Goal: Task Accomplishment & Management: Manage account settings

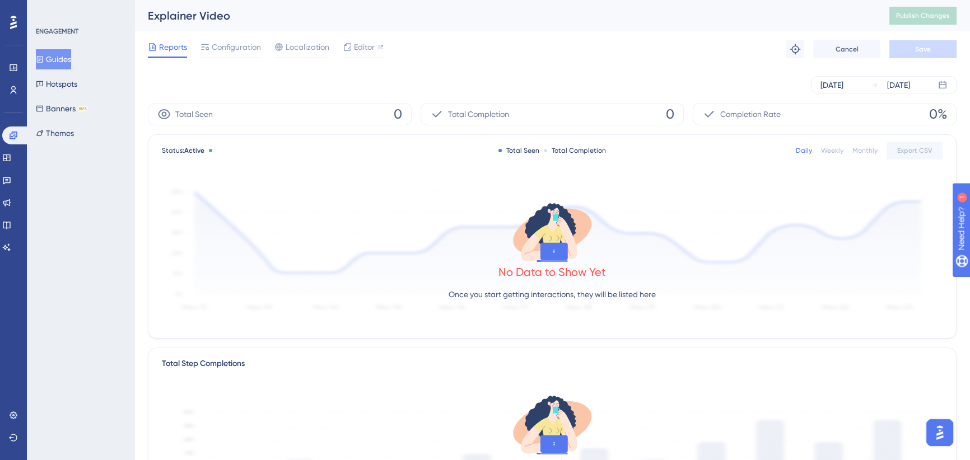
click at [67, 58] on button "Guides" at bounding box center [53, 59] width 35 height 20
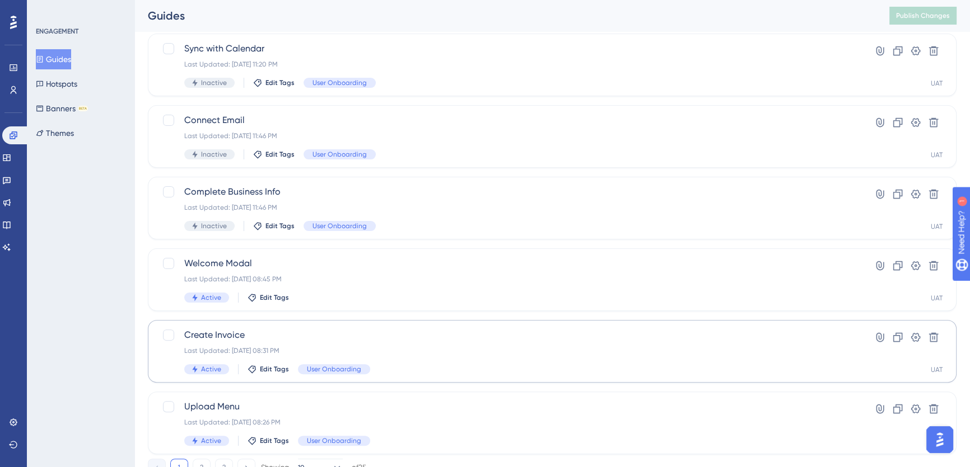
scroll to position [401, 0]
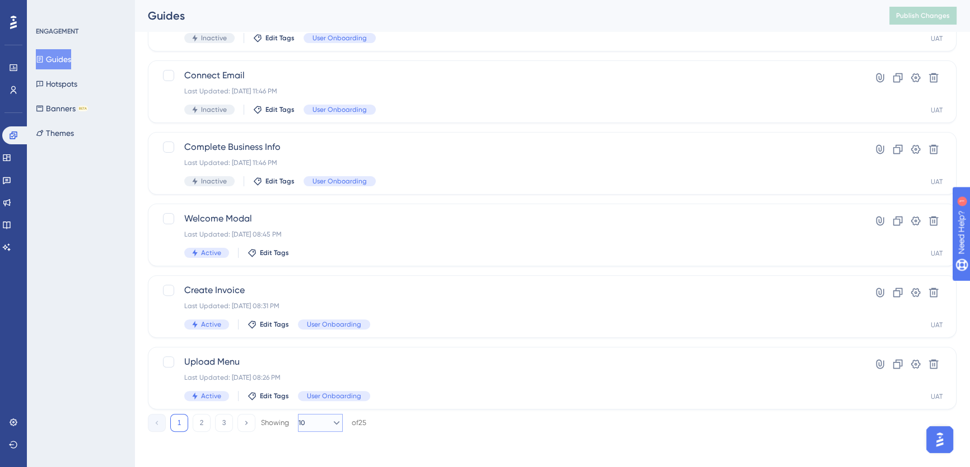
click at [331, 420] on icon at bounding box center [336, 423] width 11 height 11
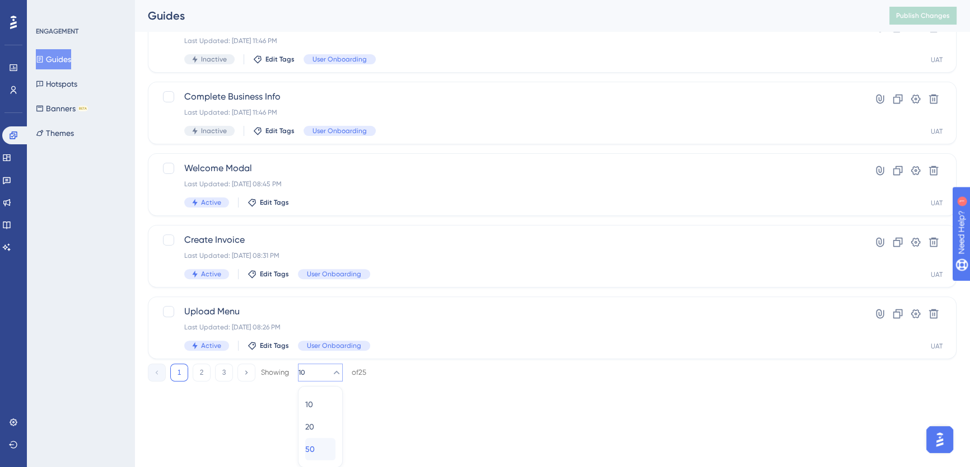
click at [319, 448] on div "50 50" at bounding box center [320, 449] width 30 height 22
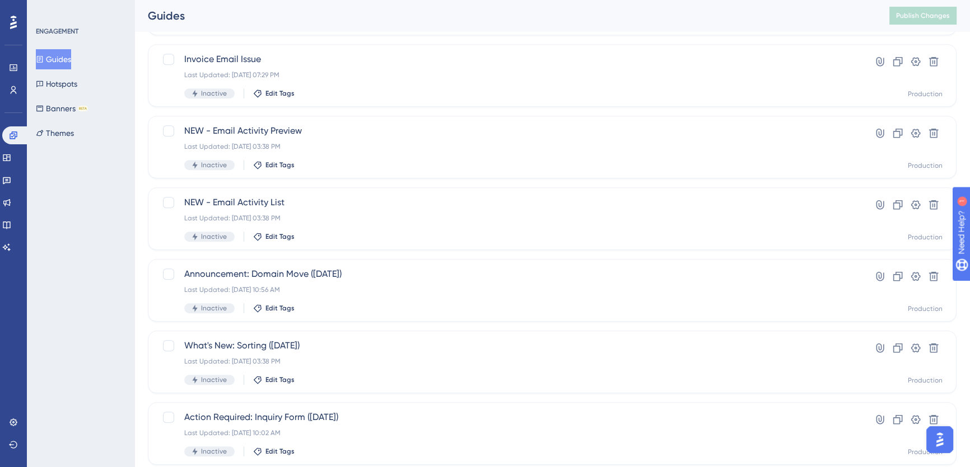
scroll to position [1476, 0]
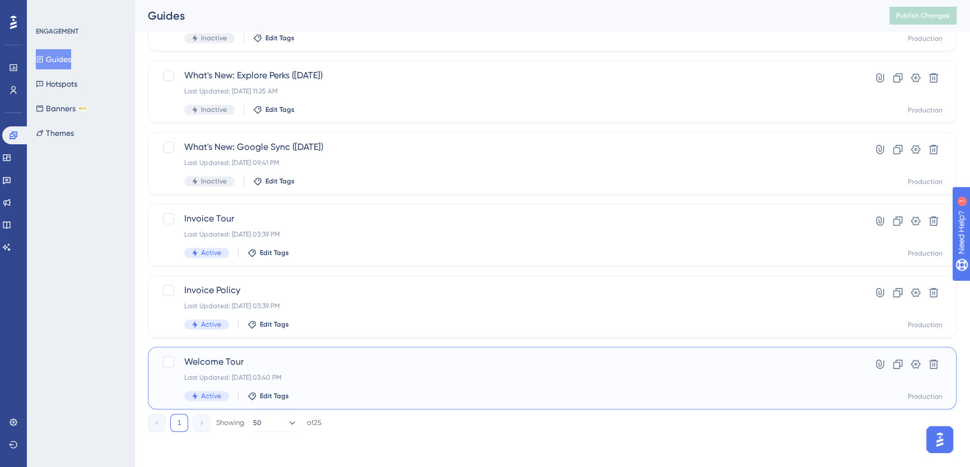
click at [222, 361] on span "Welcome Tour" at bounding box center [507, 361] width 646 height 13
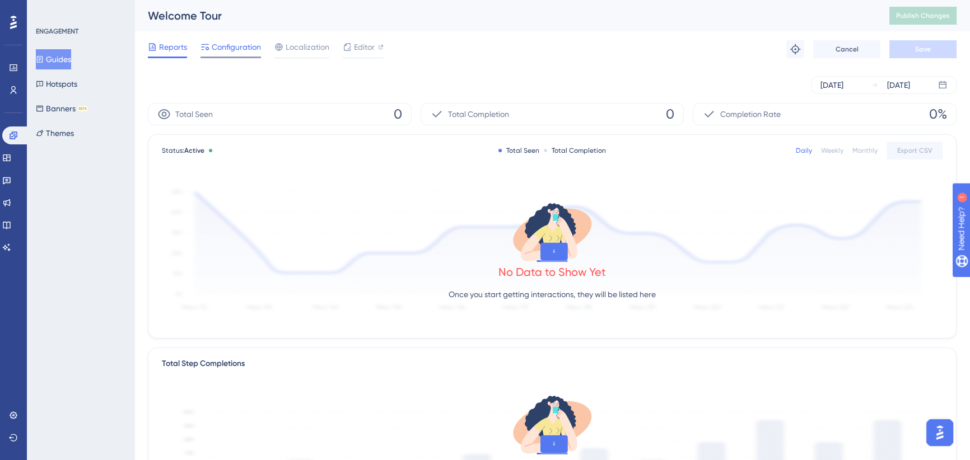
click at [241, 46] on span "Configuration" at bounding box center [236, 46] width 49 height 13
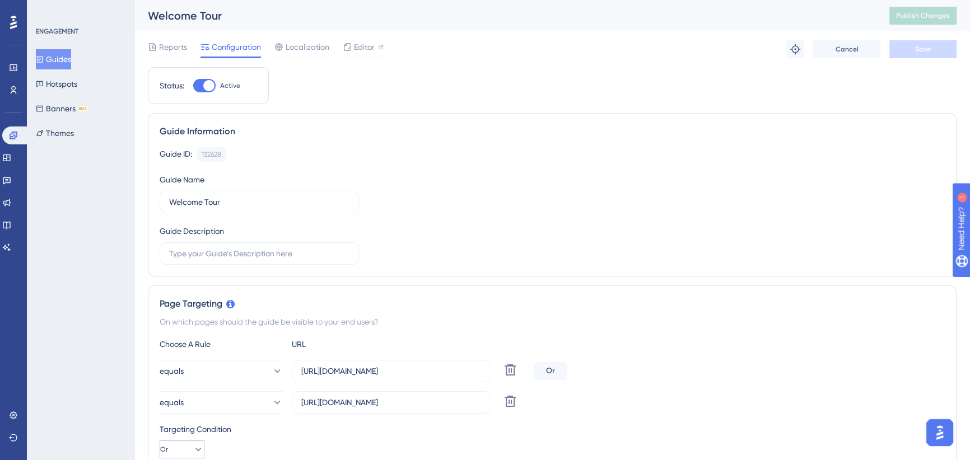
scroll to position [152, 0]
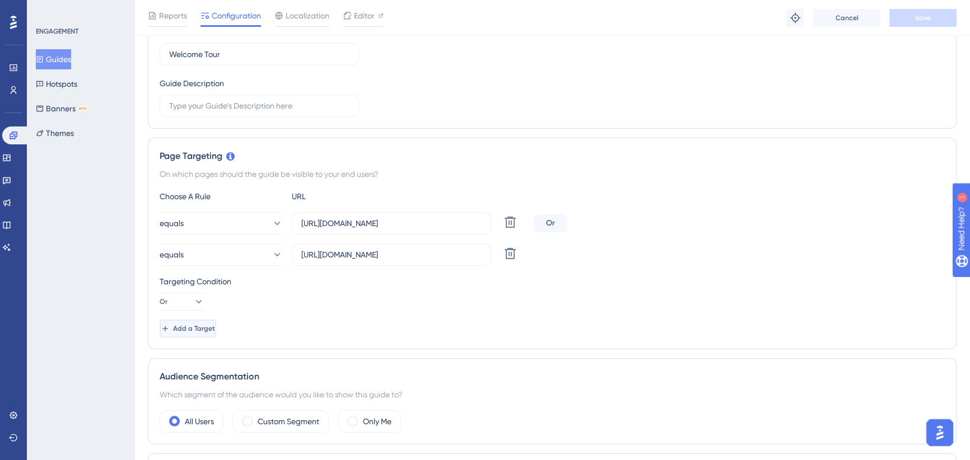
click at [213, 328] on span "Add a Target" at bounding box center [194, 328] width 42 height 9
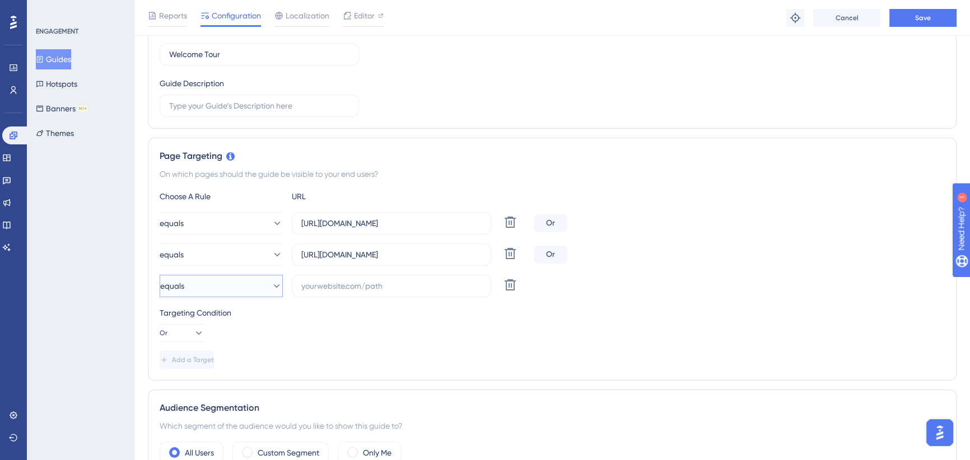
click at [220, 276] on button "equals" at bounding box center [221, 286] width 123 height 22
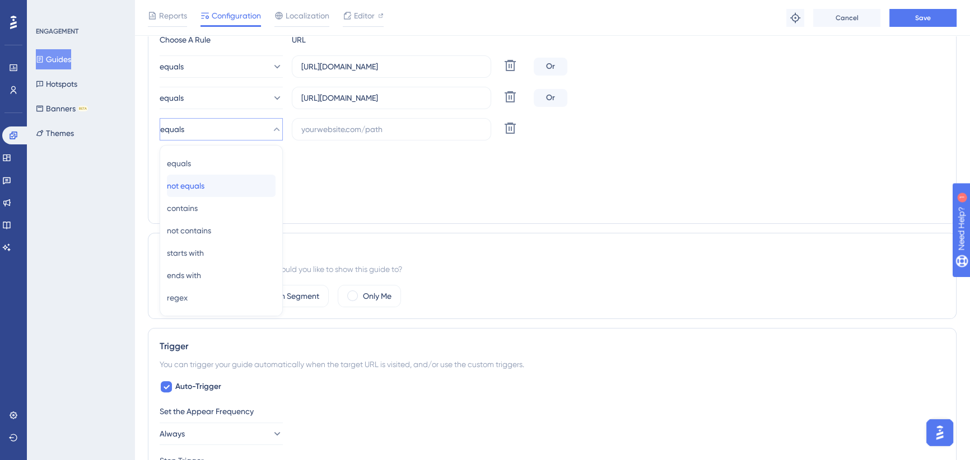
click at [204, 185] on span "not equals" at bounding box center [186, 185] width 38 height 13
click at [344, 130] on input "text" at bounding box center [391, 129] width 180 height 12
paste input "/bookanappointment"
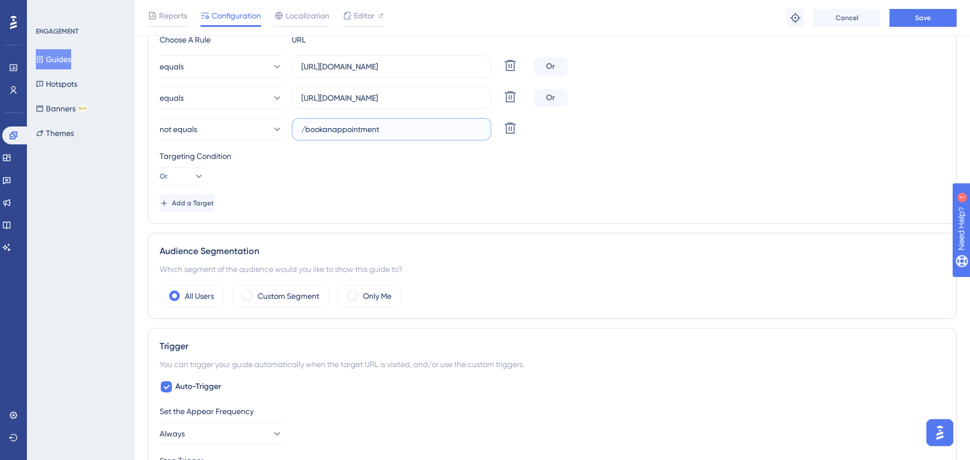
click at [304, 128] on input "/bookanappointment" at bounding box center [391, 129] width 180 height 12
type input "[URL][DOMAIN_NAME]"
click at [423, 162] on div "Targeting Condition Or" at bounding box center [552, 167] width 785 height 36
drag, startPoint x: 472, startPoint y: 129, endPoint x: 295, endPoint y: 140, distance: 177.2
click at [295, 140] on div "Choose A Rule URL equals [URL][DOMAIN_NAME] Delete Or equals [URL][DOMAIN_NAME]…" at bounding box center [552, 122] width 785 height 179
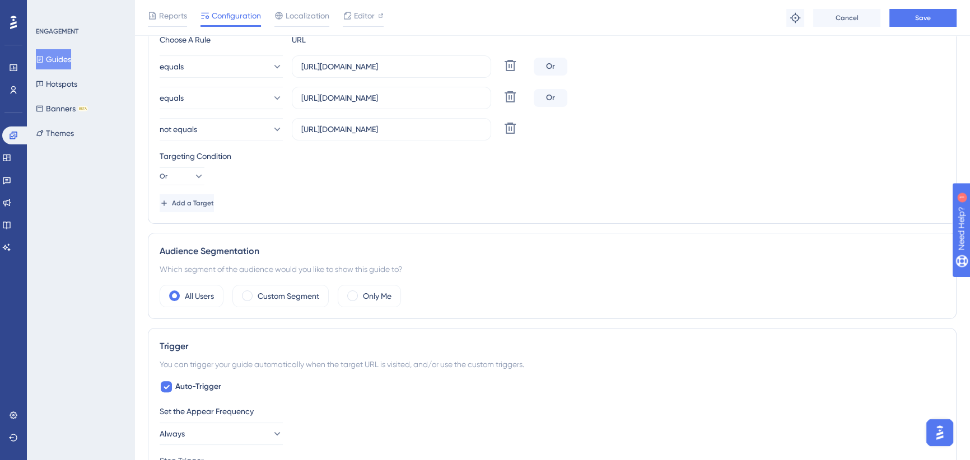
click at [457, 149] on div "Targeting Condition" at bounding box center [552, 155] width 785 height 13
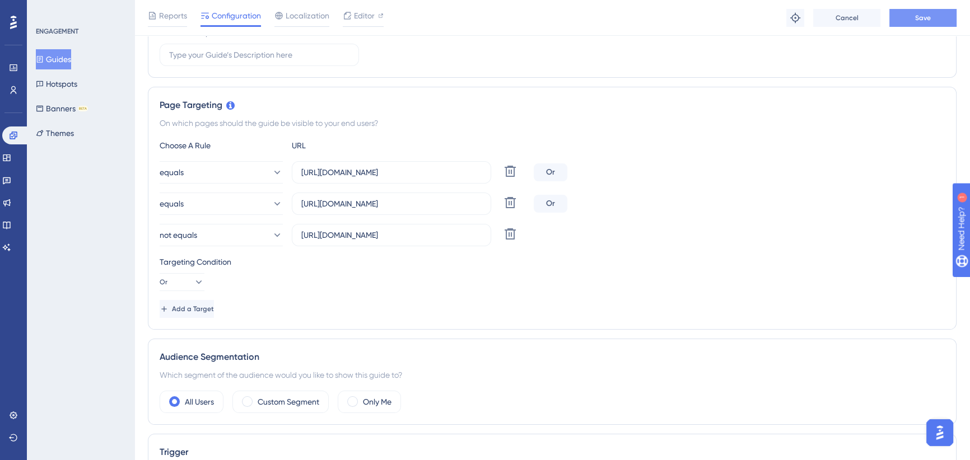
scroll to position [50, 0]
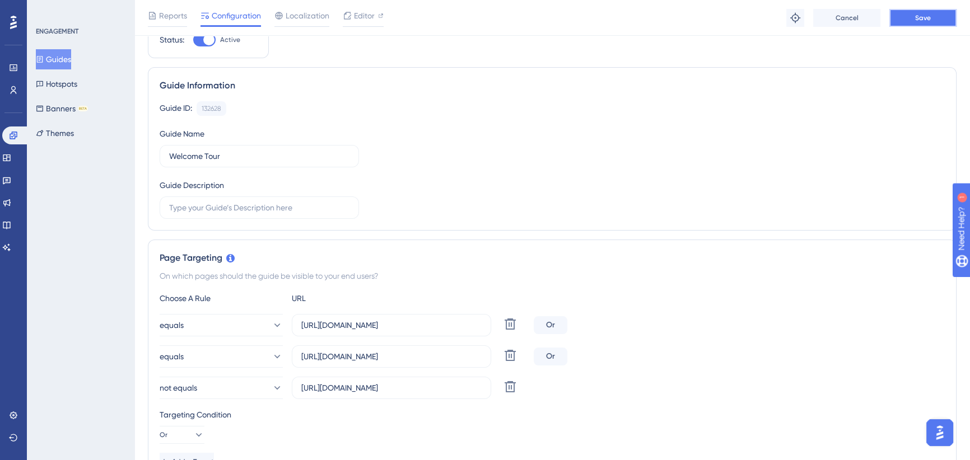
click at [931, 16] on button "Save" at bounding box center [922, 18] width 67 height 18
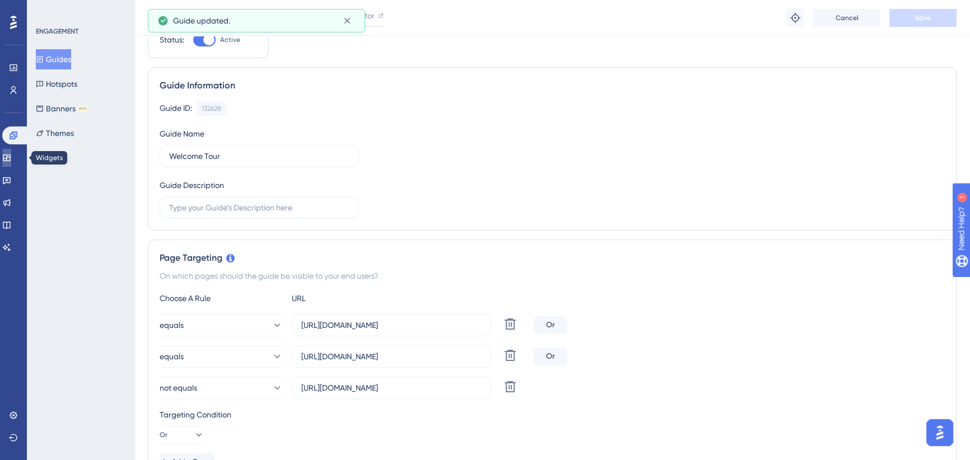
click at [10, 157] on icon at bounding box center [6, 157] width 9 height 9
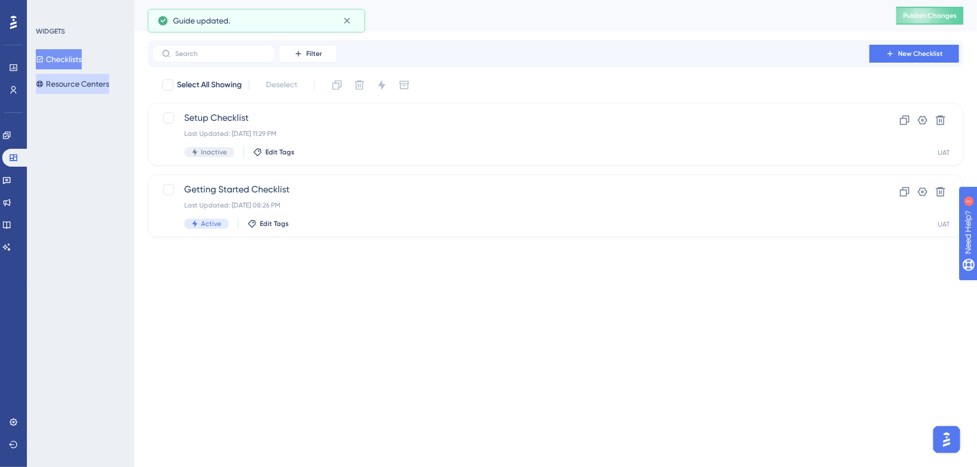
click at [73, 84] on button "Resource Centers" at bounding box center [72, 84] width 73 height 20
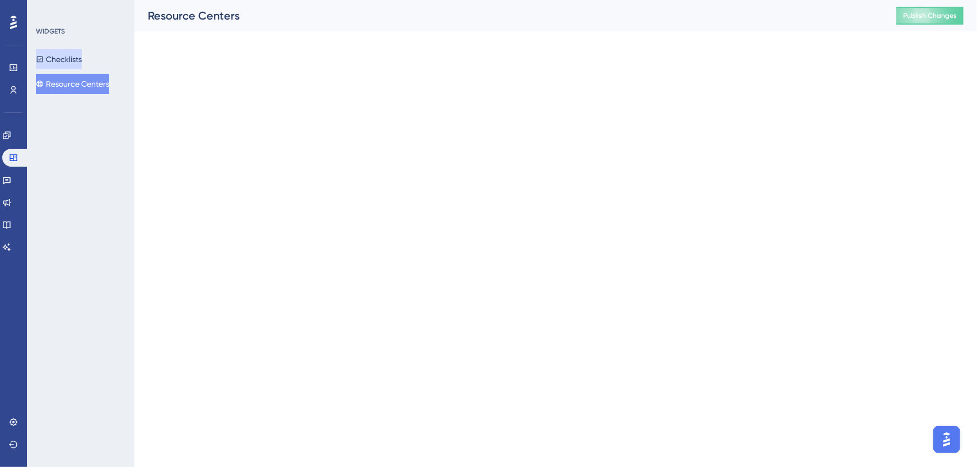
click at [66, 67] on button "Checklists" at bounding box center [59, 59] width 46 height 20
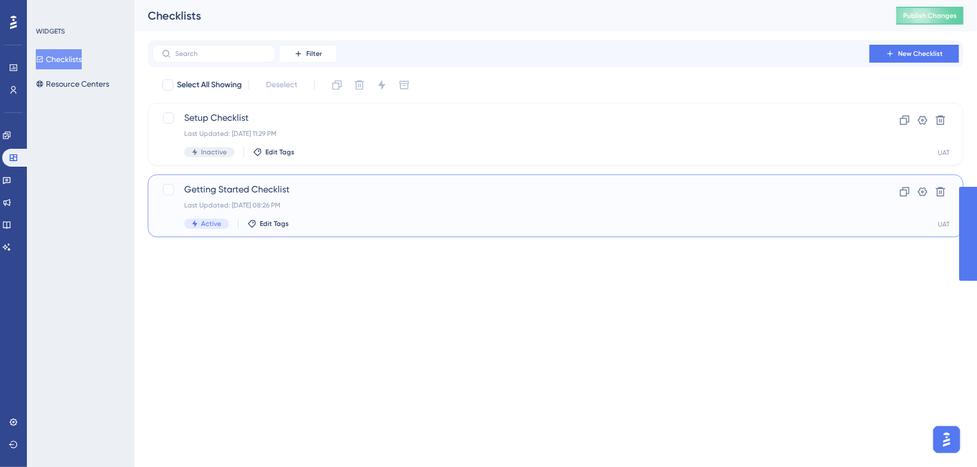
click at [320, 187] on span "Getting Started Checklist" at bounding box center [510, 189] width 653 height 13
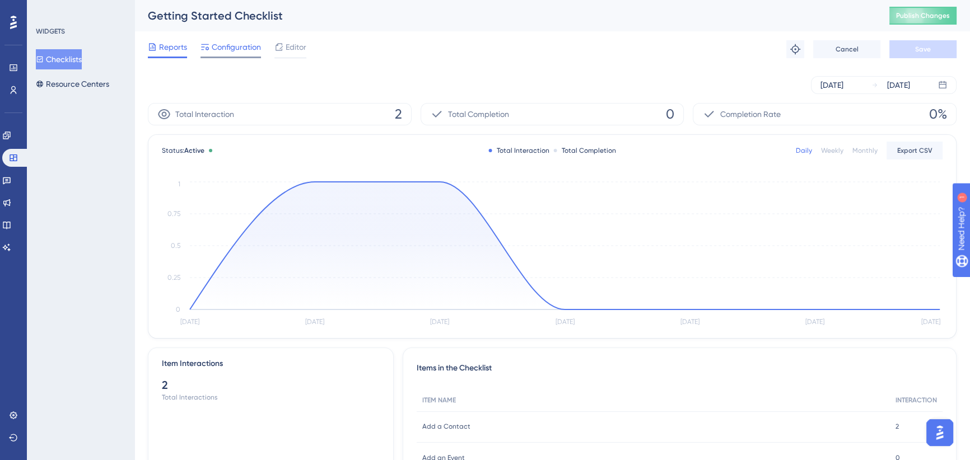
click at [224, 55] on div "Configuration" at bounding box center [230, 49] width 60 height 18
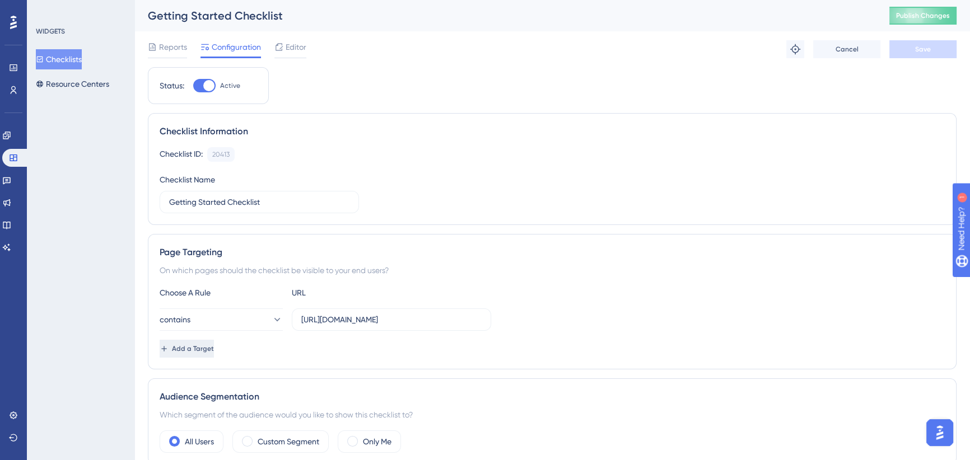
click at [214, 348] on span "Add a Target" at bounding box center [193, 348] width 42 height 9
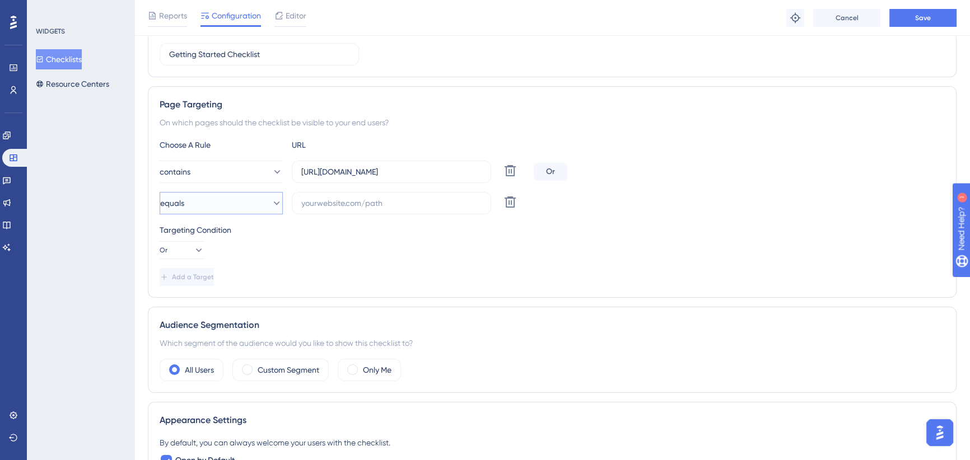
click at [243, 208] on button "equals" at bounding box center [221, 203] width 123 height 22
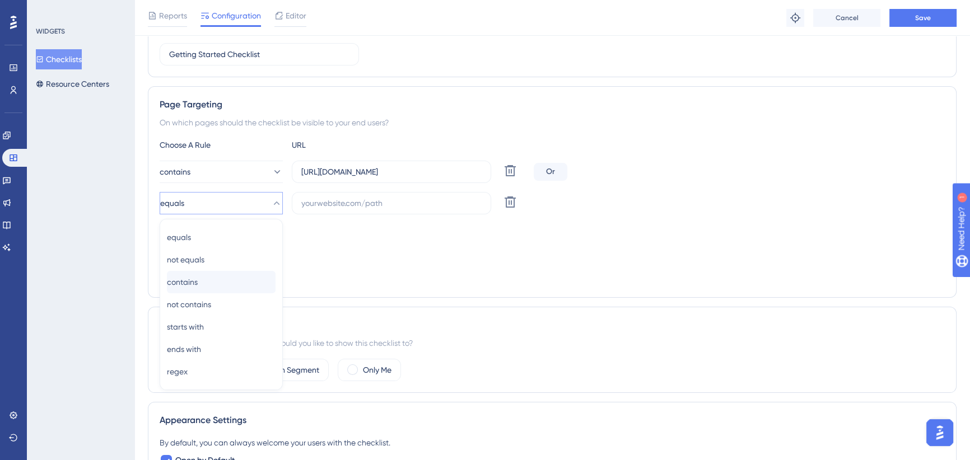
scroll to position [226, 0]
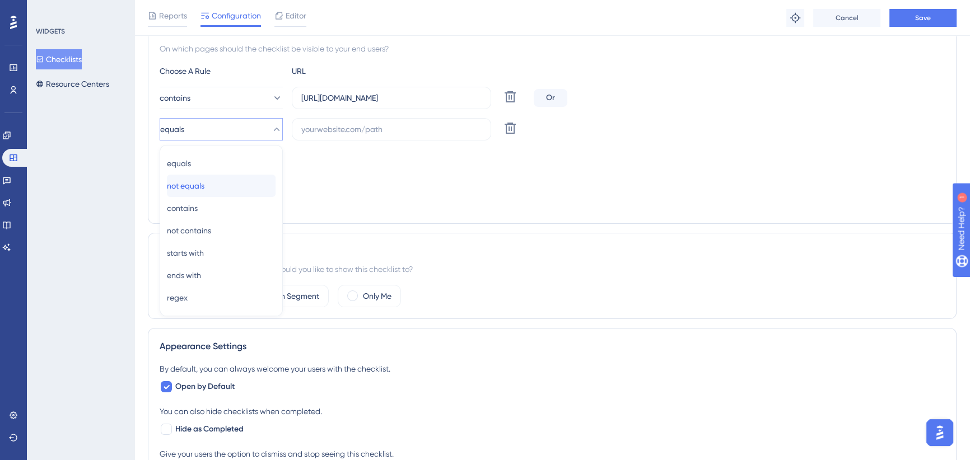
click at [204, 185] on span "not equals" at bounding box center [186, 185] width 38 height 13
click at [363, 129] on input "text" at bounding box center [391, 129] width 180 height 12
paste input "[URL][DOMAIN_NAME]"
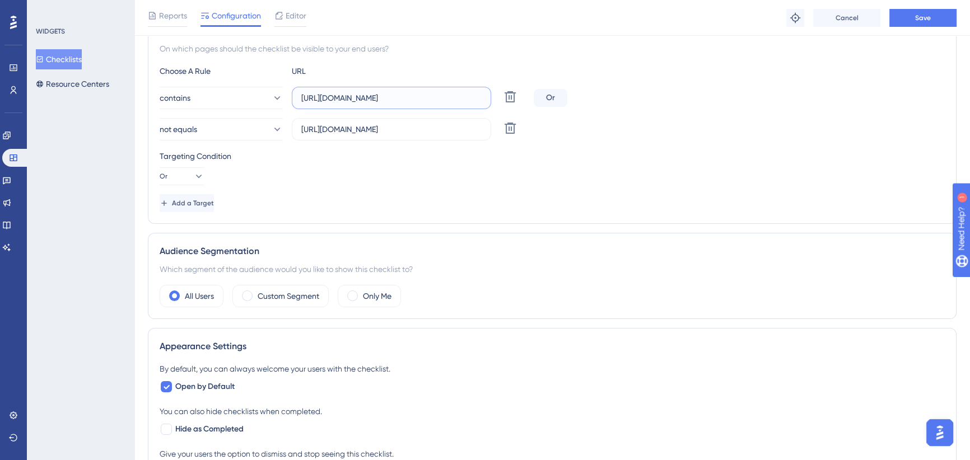
click at [472, 98] on input "[URL][DOMAIN_NAME]" at bounding box center [391, 98] width 180 height 12
drag, startPoint x: 460, startPoint y: 97, endPoint x: 478, endPoint y: 97, distance: 17.9
click at [478, 97] on input "[URL][DOMAIN_NAME]" at bounding box center [391, 98] width 180 height 12
click at [481, 96] on label "[URL][DOMAIN_NAME]" at bounding box center [391, 98] width 199 height 22
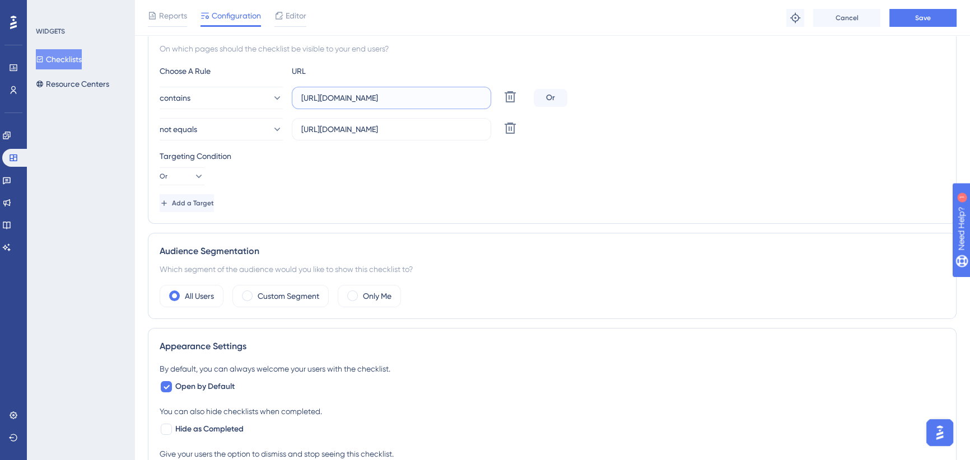
click at [481, 96] on input "[URL][DOMAIN_NAME]" at bounding box center [391, 98] width 180 height 12
click at [461, 96] on input "[URL][DOMAIN_NAME]" at bounding box center [391, 98] width 180 height 12
click at [461, 97] on input "[URL][DOMAIN_NAME]" at bounding box center [391, 98] width 180 height 12
drag, startPoint x: 392, startPoint y: 129, endPoint x: 268, endPoint y: 129, distance: 123.7
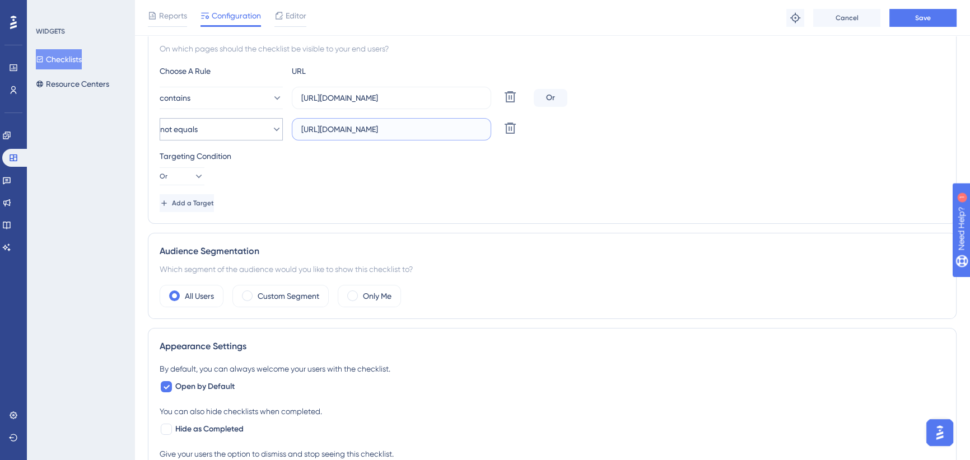
click at [268, 129] on div "not equals [URL][DOMAIN_NAME] Delete" at bounding box center [344, 129] width 369 height 22
paste input "[DOMAIN_NAME]"
drag, startPoint x: 465, startPoint y: 124, endPoint x: 530, endPoint y: 124, distance: 64.9
click at [530, 124] on div "not equals [URL][DOMAIN_NAME] Delete" at bounding box center [552, 129] width 785 height 22
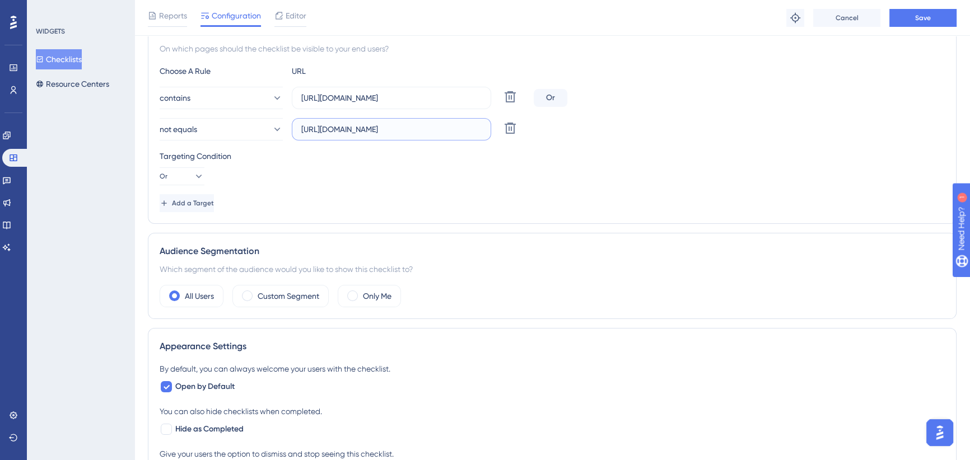
click at [416, 129] on input "[URL][DOMAIN_NAME]" at bounding box center [391, 129] width 180 height 12
click at [588, 130] on div "not equals [URL][DOMAIN_NAME] Delete" at bounding box center [552, 129] width 785 height 22
click at [940, 17] on button "Save" at bounding box center [922, 18] width 67 height 18
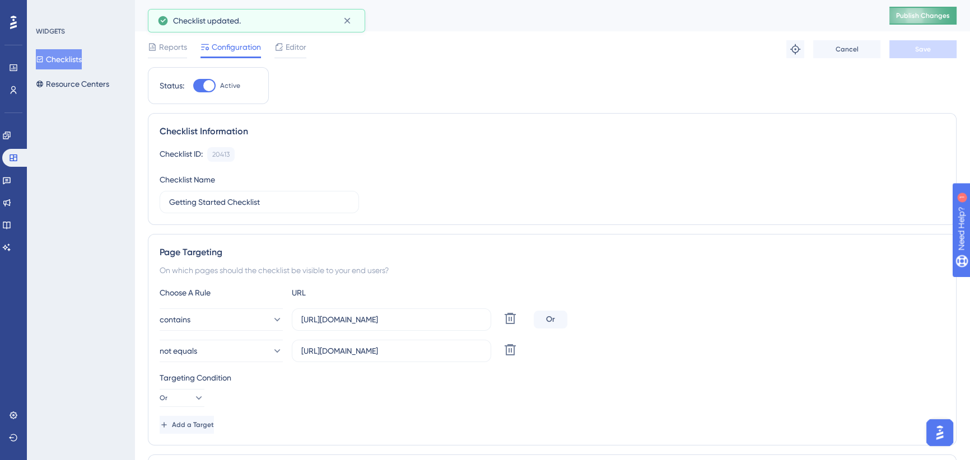
click at [920, 20] on button "Publish Changes" at bounding box center [922, 16] width 67 height 18
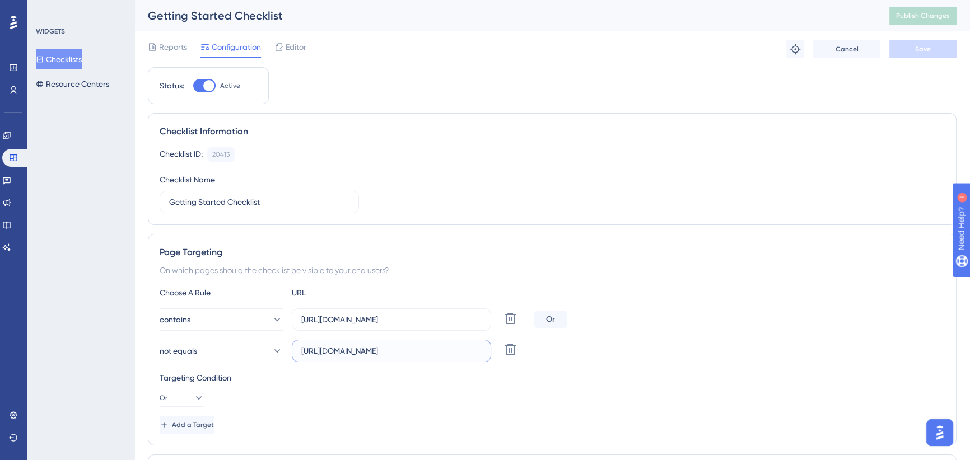
scroll to position [0, 84]
drag, startPoint x: 460, startPoint y: 354, endPoint x: 493, endPoint y: 351, distance: 33.1
click at [568, 352] on div "not equals [URL][DOMAIN_NAME] Delete" at bounding box center [552, 351] width 785 height 22
click at [481, 351] on label "[URL][DOMAIN_NAME]" at bounding box center [391, 351] width 199 height 22
click at [481, 351] on input "[URL][DOMAIN_NAME]" at bounding box center [391, 351] width 180 height 12
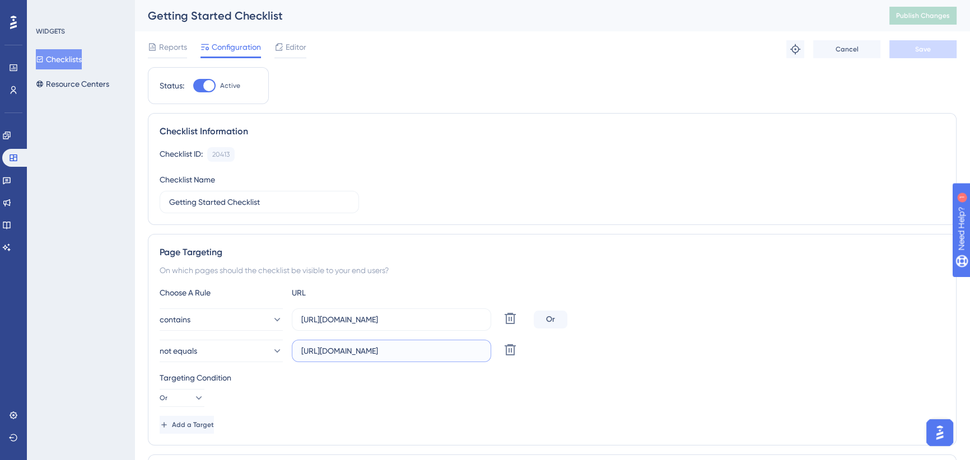
scroll to position [0, 0]
click at [472, 351] on input "[URL][DOMAIN_NAME]" at bounding box center [391, 351] width 180 height 12
drag, startPoint x: 462, startPoint y: 352, endPoint x: 512, endPoint y: 352, distance: 49.8
click at [512, 352] on div "not equals [URL][DOMAIN_NAME] Delete" at bounding box center [344, 351] width 369 height 22
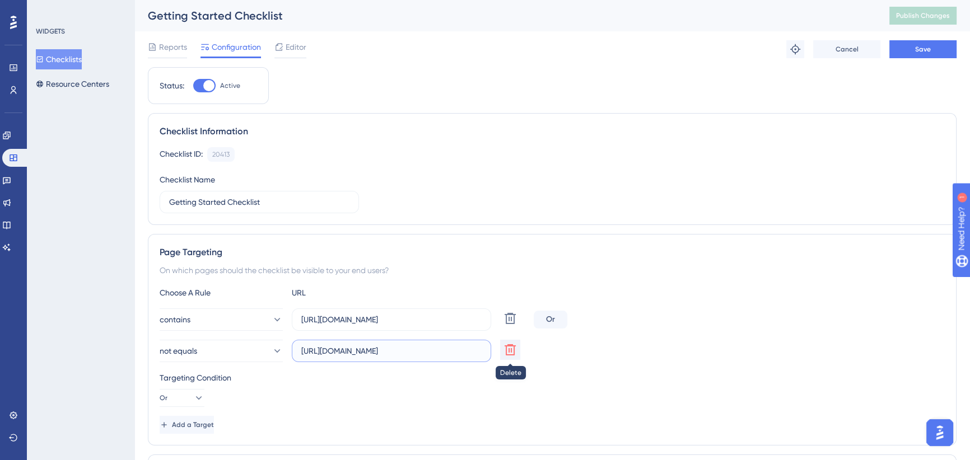
scroll to position [0, 88]
click at [408, 386] on div "Targeting Condition Or" at bounding box center [552, 389] width 785 height 36
click at [244, 351] on button "not equals" at bounding box center [221, 351] width 123 height 22
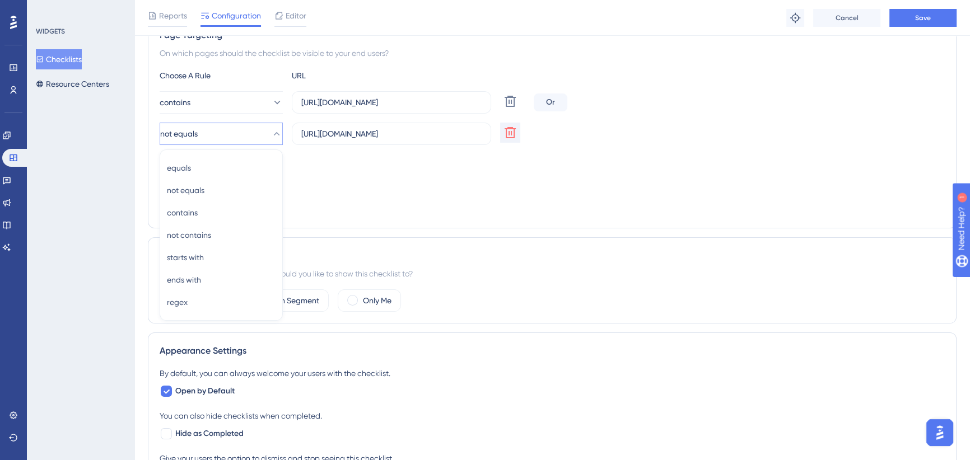
scroll to position [171, 0]
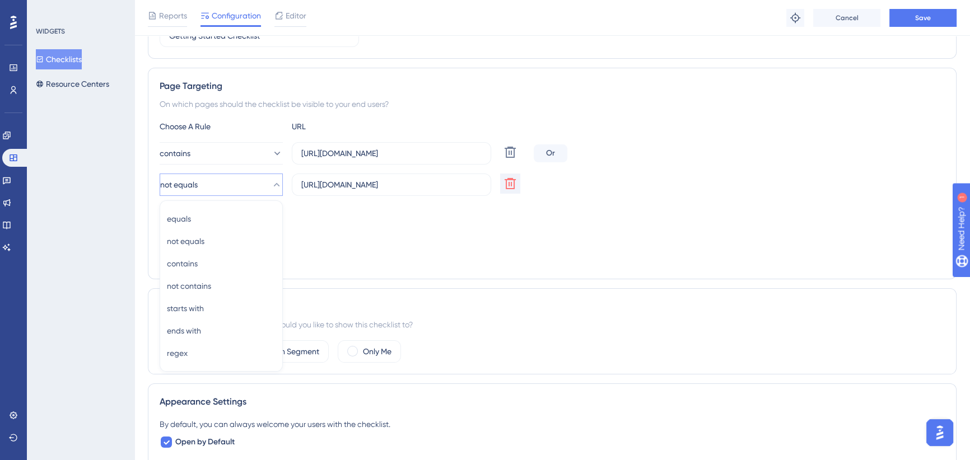
click at [375, 242] on div "Choose A Rule URL contains [URL][DOMAIN_NAME] Delete Or not equals equals equal…" at bounding box center [552, 194] width 785 height 148
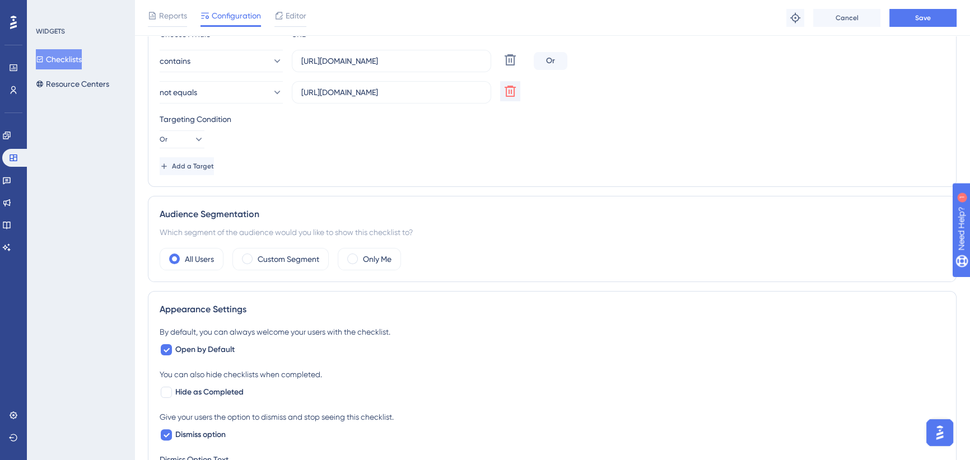
scroll to position [222, 0]
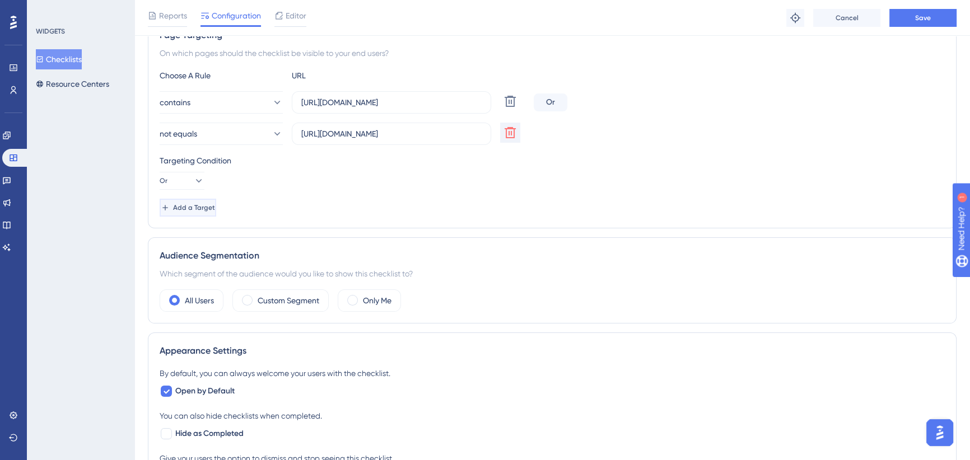
click at [216, 213] on button "Add a Target" at bounding box center [188, 208] width 57 height 18
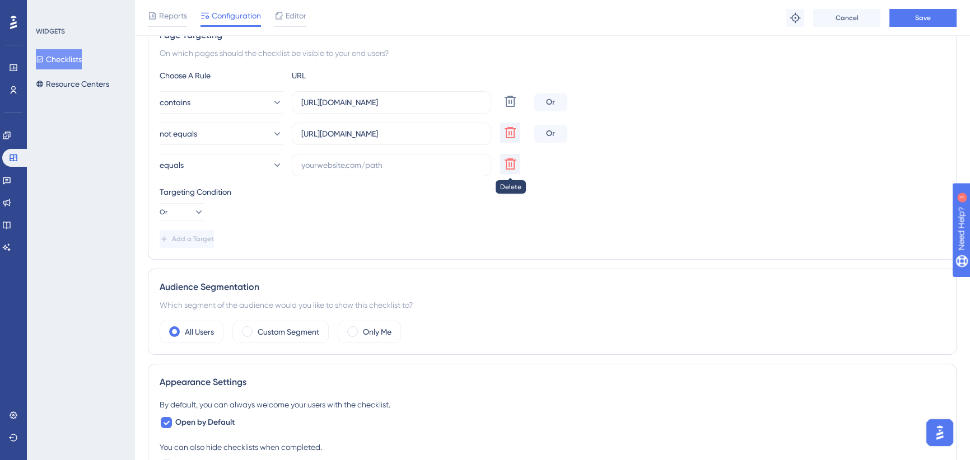
click at [508, 163] on icon at bounding box center [509, 163] width 13 height 13
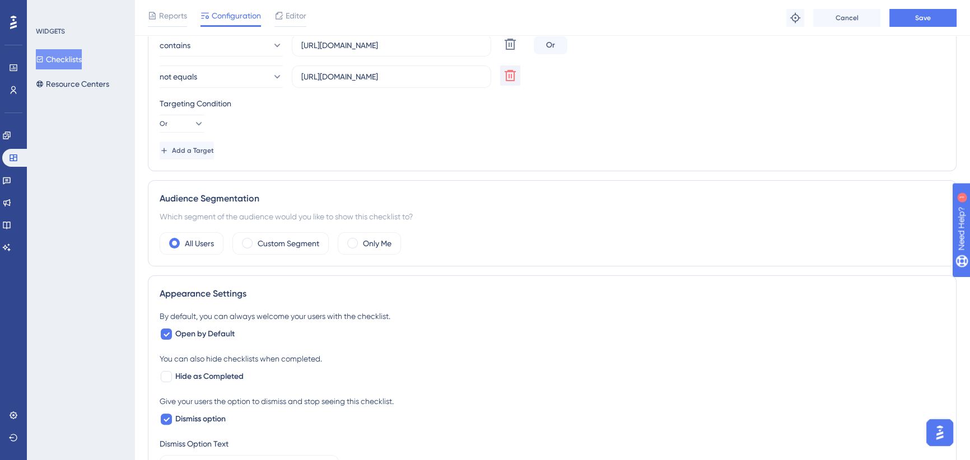
scroll to position [24, 0]
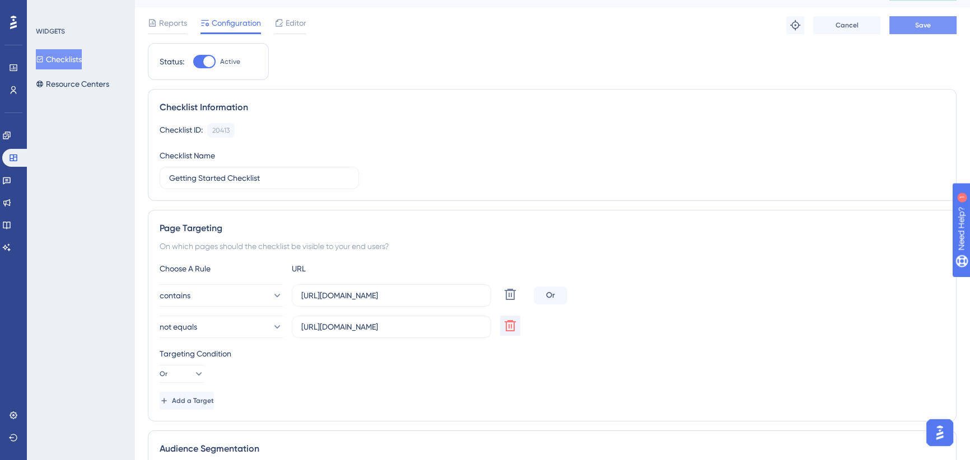
click at [910, 30] on button "Save" at bounding box center [922, 25] width 67 height 18
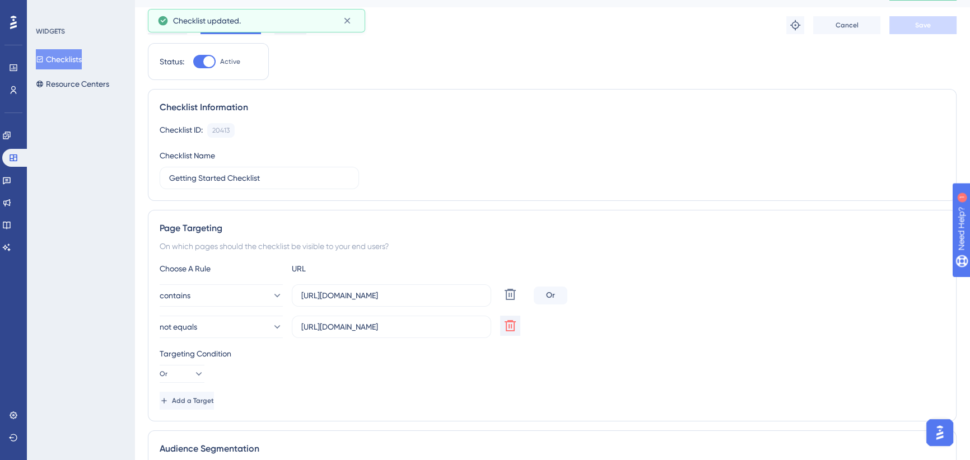
scroll to position [0, 0]
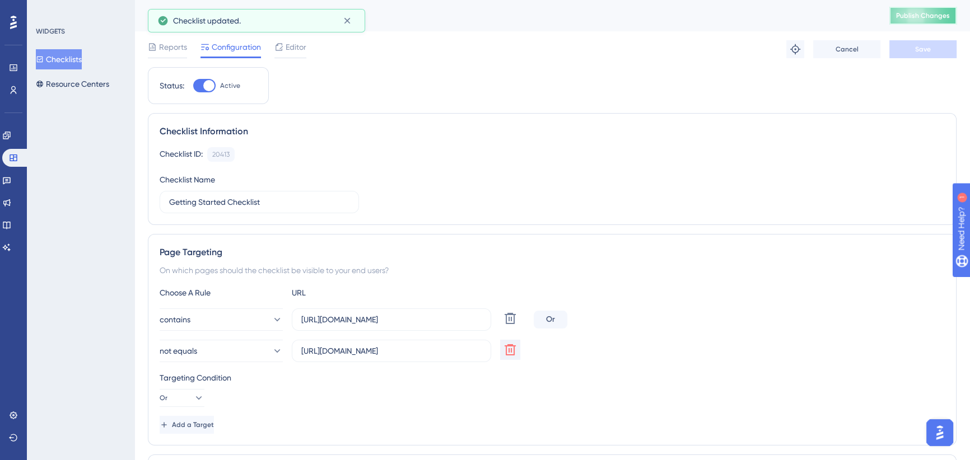
click at [920, 13] on span "Publish Changes" at bounding box center [923, 15] width 54 height 9
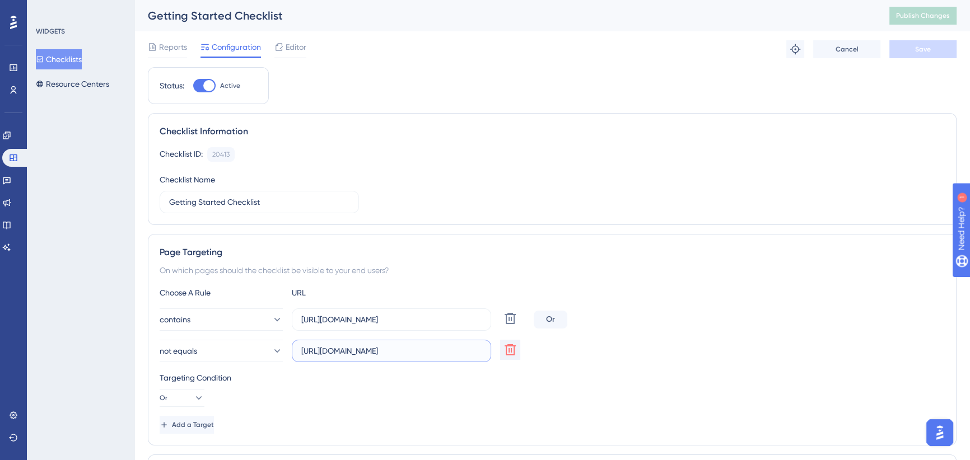
click at [461, 345] on input "[URL][DOMAIN_NAME]" at bounding box center [391, 351] width 180 height 12
click at [454, 347] on input "[URL][DOMAIN_NAME]" at bounding box center [391, 351] width 180 height 12
click at [451, 349] on input "[URL][DOMAIN_NAME]" at bounding box center [391, 351] width 180 height 12
click at [444, 351] on input "[URL][DOMAIN_NAME]" at bounding box center [391, 351] width 180 height 12
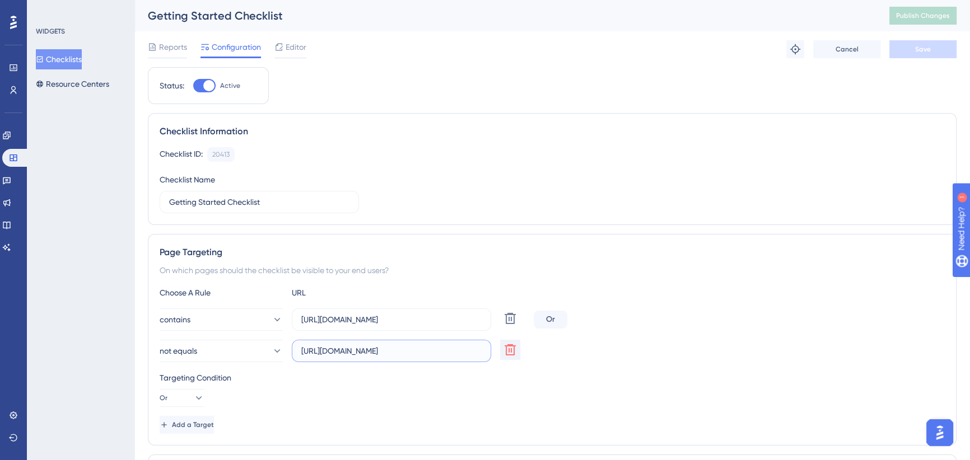
drag, startPoint x: 439, startPoint y: 351, endPoint x: 530, endPoint y: 344, distance: 90.4
click at [530, 344] on div "not equals [URL][DOMAIN_NAME] Delete" at bounding box center [552, 351] width 785 height 22
click at [481, 352] on label "[URL][DOMAIN_NAME]" at bounding box center [391, 351] width 199 height 22
click at [481, 352] on input "[URL][DOMAIN_NAME]" at bounding box center [391, 351] width 180 height 12
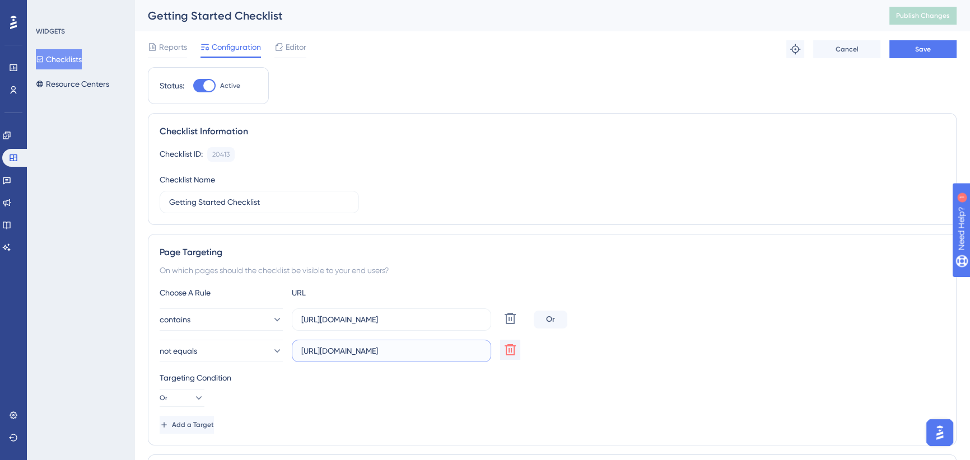
click at [459, 349] on input "[URL][DOMAIN_NAME]" at bounding box center [391, 351] width 180 height 12
drag, startPoint x: 455, startPoint y: 350, endPoint x: 524, endPoint y: 347, distance: 69.5
click at [524, 347] on div "not equals [URL][DOMAIN_NAME] Delete" at bounding box center [344, 351] width 369 height 22
click at [473, 348] on input "[URL][DOMAIN_NAME]" at bounding box center [391, 351] width 180 height 12
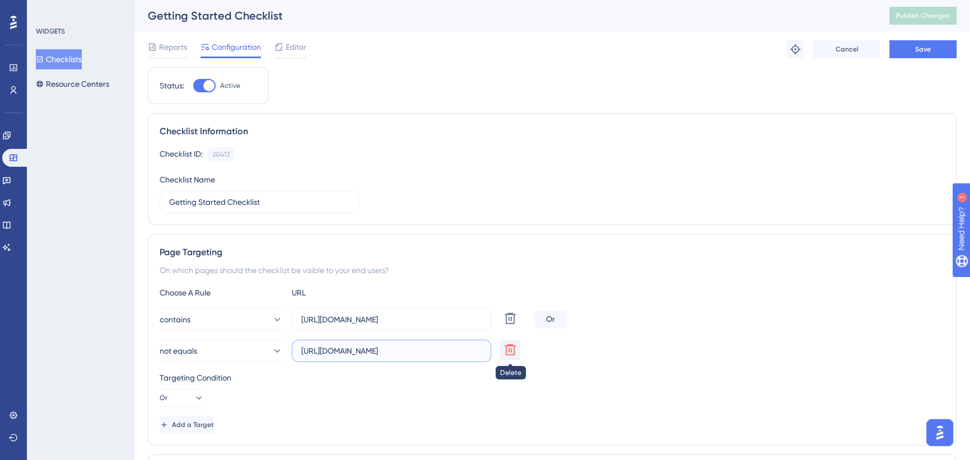
drag, startPoint x: 465, startPoint y: 354, endPoint x: 511, endPoint y: 352, distance: 46.0
click at [511, 352] on div "not equals [URL][DOMAIN_NAME] Delete" at bounding box center [344, 351] width 369 height 22
click at [804, 282] on div "Page Targeting On which pages should the checklist be visible to your end users…" at bounding box center [552, 340] width 808 height 212
click at [916, 45] on span "Save" at bounding box center [923, 49] width 16 height 9
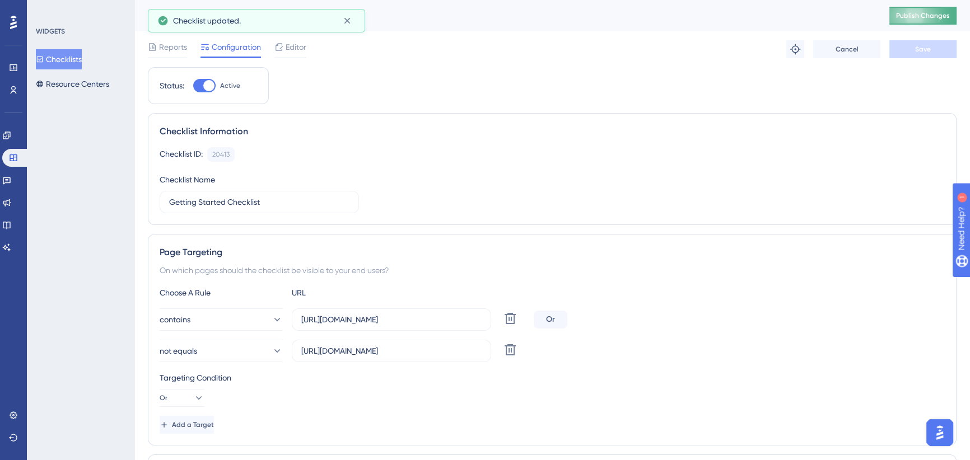
click at [927, 15] on span "Publish Changes" at bounding box center [923, 15] width 54 height 9
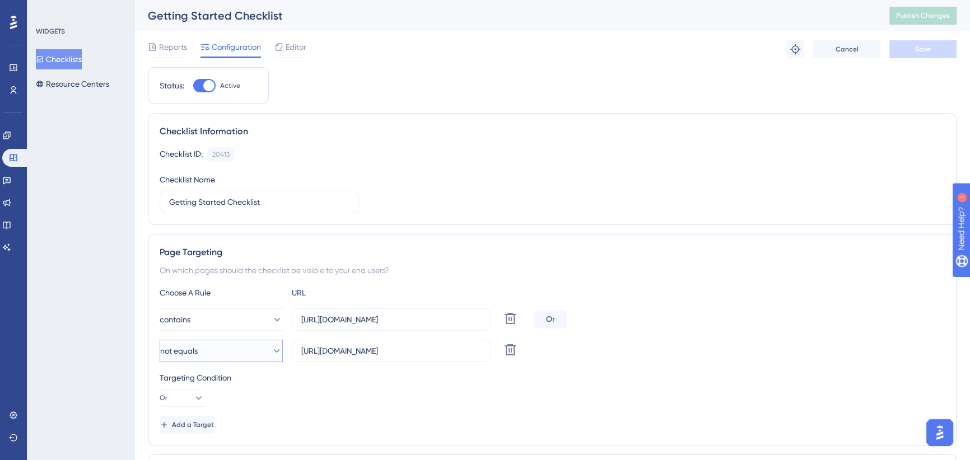
click at [227, 351] on button "not equals" at bounding box center [221, 351] width 123 height 22
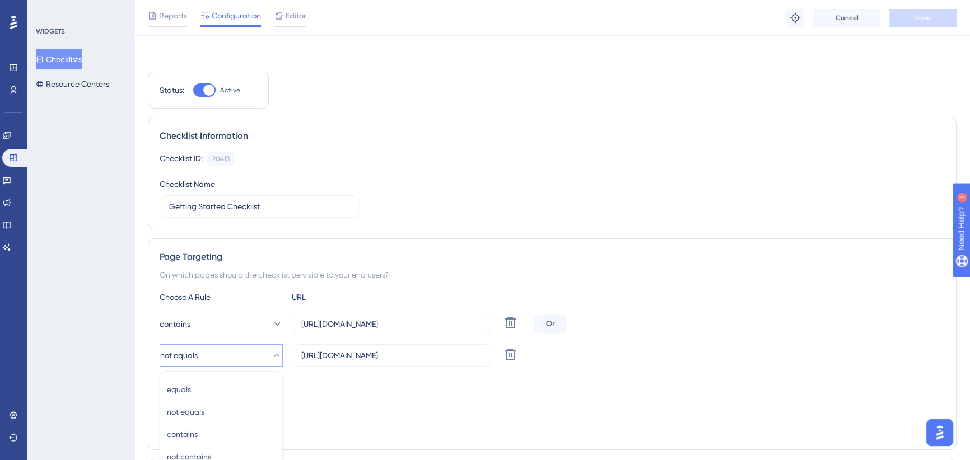
scroll to position [226, 0]
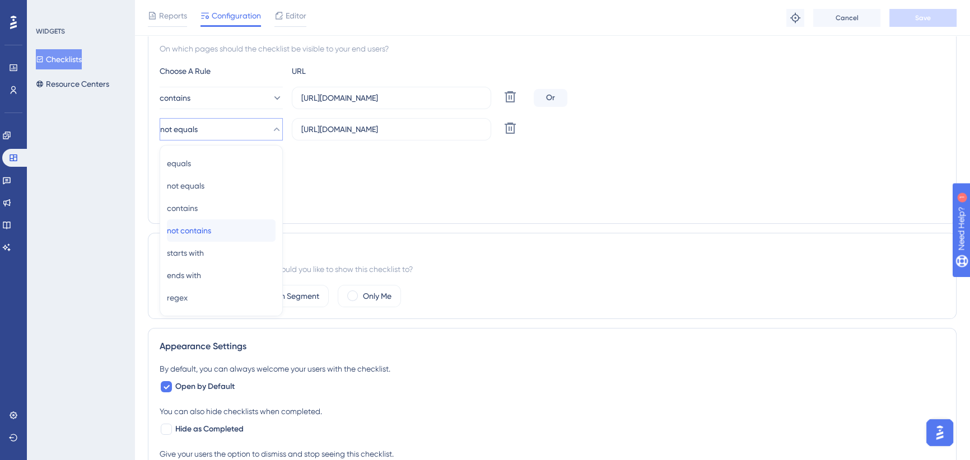
click at [226, 230] on div "not contains not contains" at bounding box center [221, 230] width 109 height 22
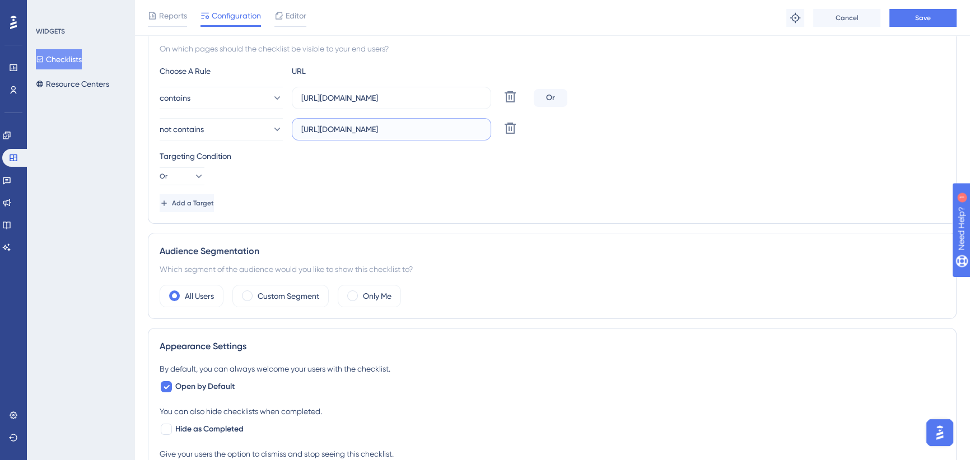
click at [430, 123] on input "[URL][DOMAIN_NAME]" at bounding box center [391, 129] width 180 height 12
drag, startPoint x: 429, startPoint y: 125, endPoint x: 548, endPoint y: 125, distance: 119.2
click at [548, 125] on div "not contains [URL][DOMAIN_NAME] Delete" at bounding box center [552, 129] width 785 height 22
click at [461, 124] on input "[URL][DOMAIN_NAME]" at bounding box center [391, 129] width 180 height 12
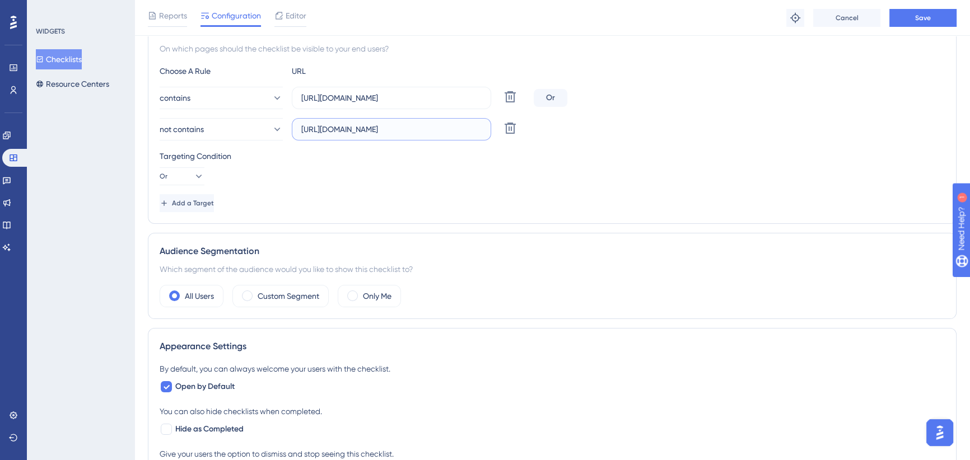
click at [479, 128] on input "[URL][DOMAIN_NAME]" at bounding box center [391, 129] width 180 height 12
type input "[URL][DOMAIN_NAME]"
click at [916, 16] on span "Save" at bounding box center [923, 17] width 16 height 9
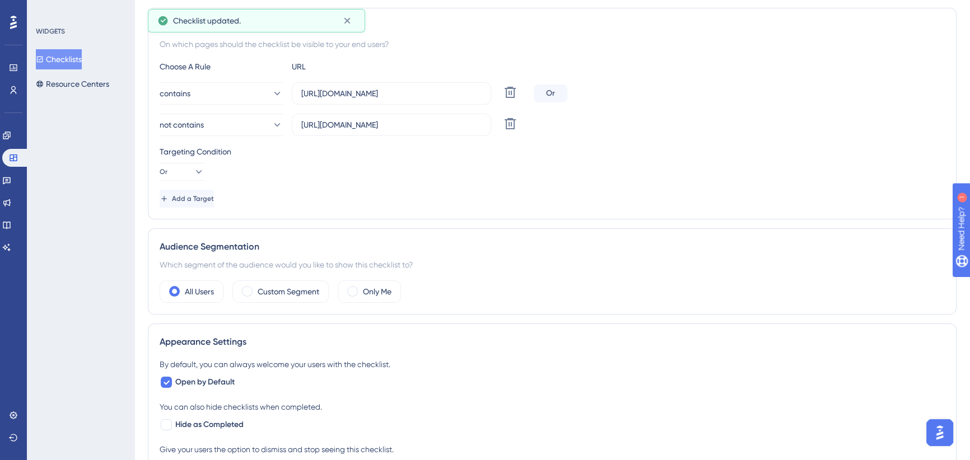
scroll to position [0, 0]
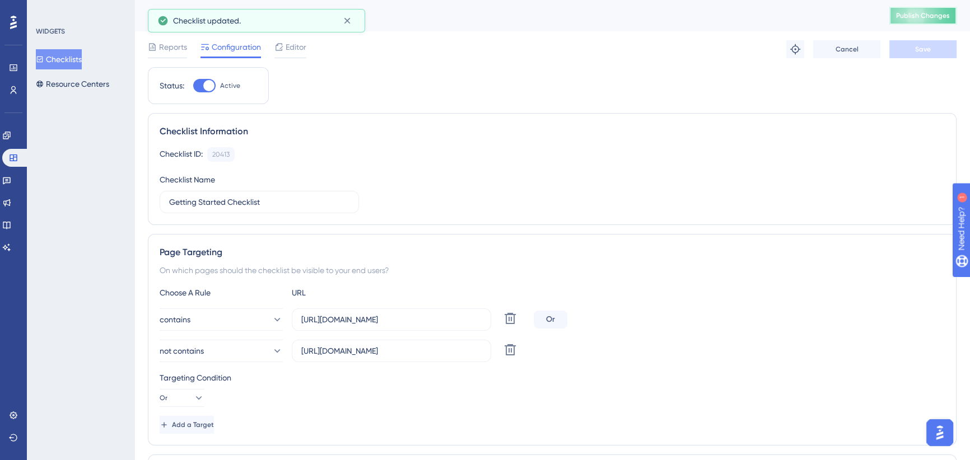
click at [916, 16] on span "Publish Changes" at bounding box center [923, 15] width 54 height 9
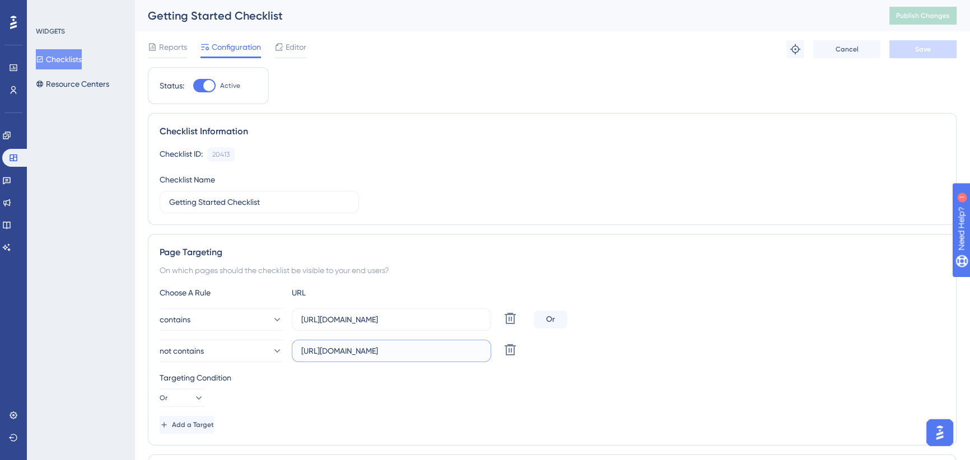
click at [436, 347] on input "[URL][DOMAIN_NAME]" at bounding box center [391, 351] width 180 height 12
drag, startPoint x: 401, startPoint y: 350, endPoint x: 515, endPoint y: 344, distance: 114.3
click at [515, 344] on div "not contains [URL][DOMAIN_NAME] Delete" at bounding box center [344, 351] width 369 height 22
click at [448, 352] on input "[URL][DOMAIN_NAME]" at bounding box center [391, 351] width 180 height 12
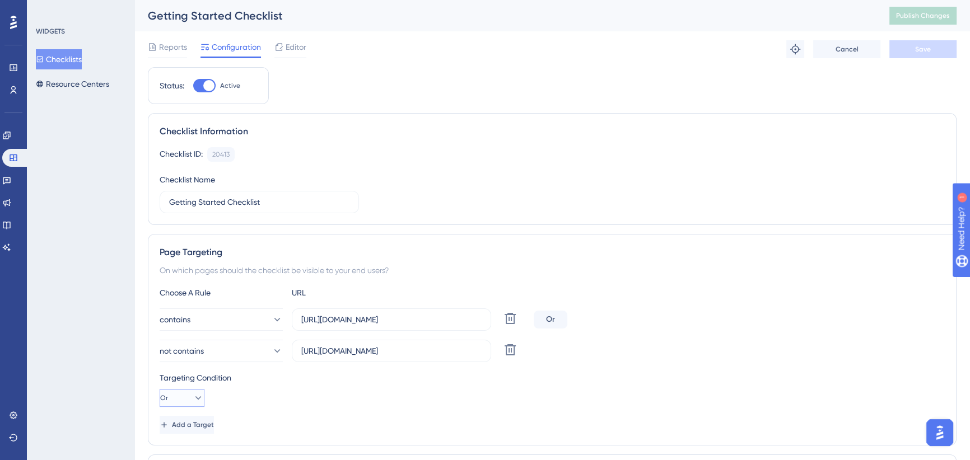
click at [193, 399] on icon at bounding box center [198, 397] width 11 height 11
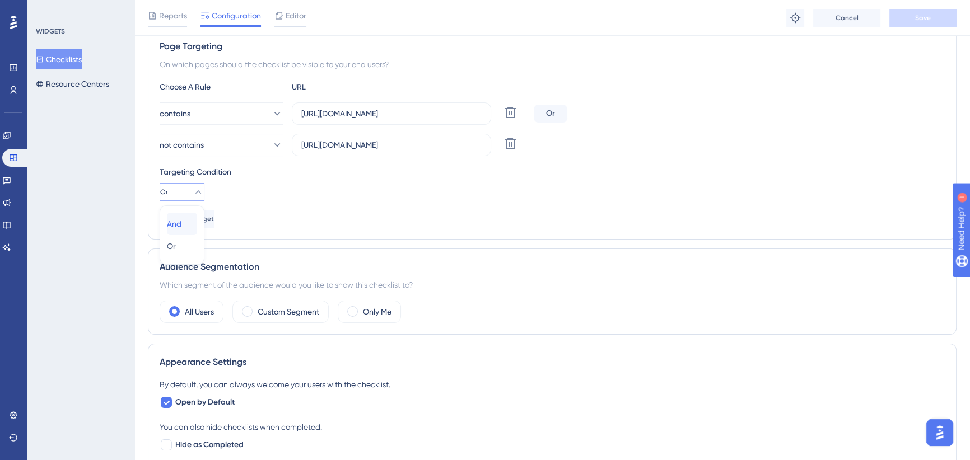
click at [181, 227] on span "And" at bounding box center [174, 223] width 15 height 13
click at [943, 18] on button "Save" at bounding box center [922, 18] width 67 height 18
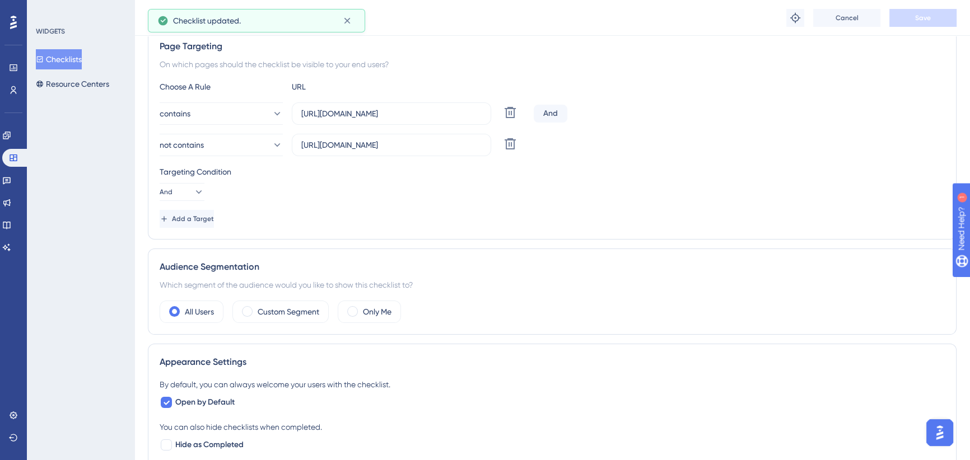
scroll to position [0, 0]
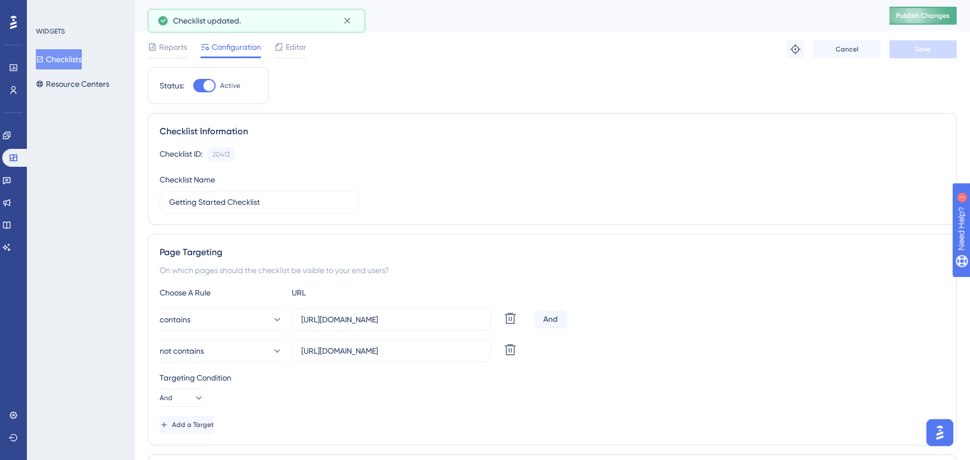
click at [912, 16] on span "Publish Changes" at bounding box center [923, 15] width 54 height 9
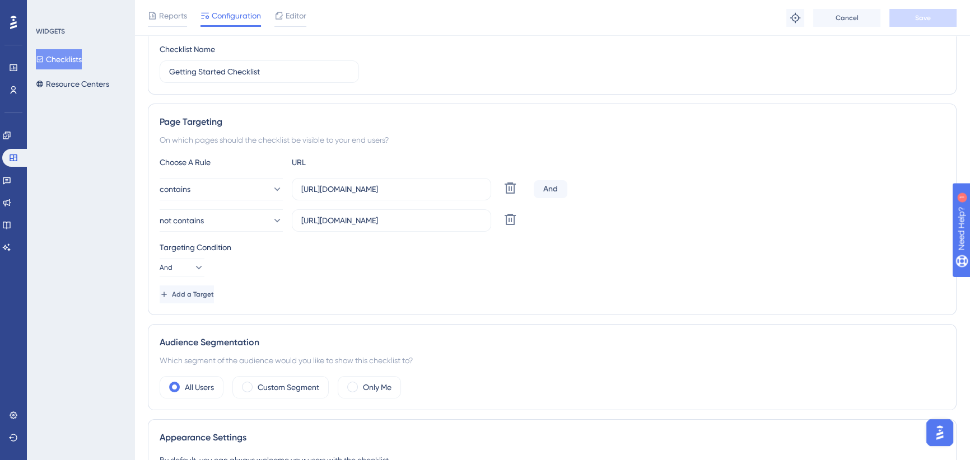
scroll to position [50, 0]
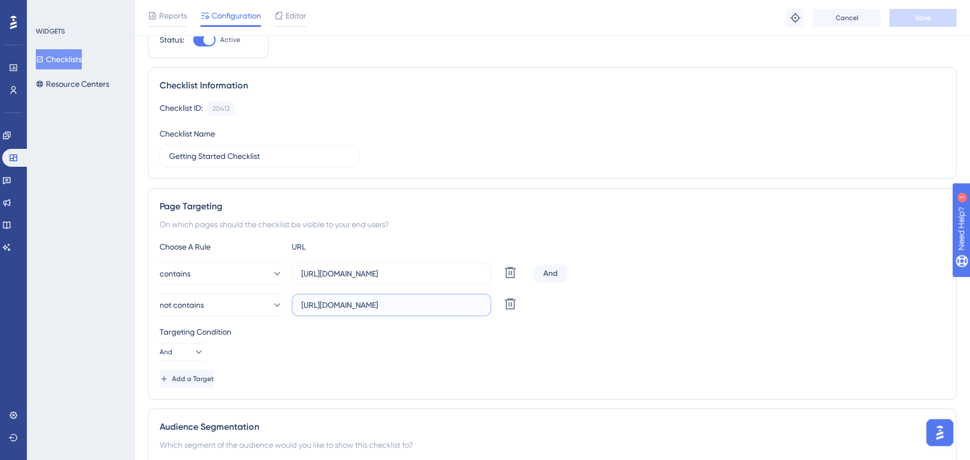
click at [386, 299] on input "[URL][DOMAIN_NAME]" at bounding box center [391, 305] width 180 height 12
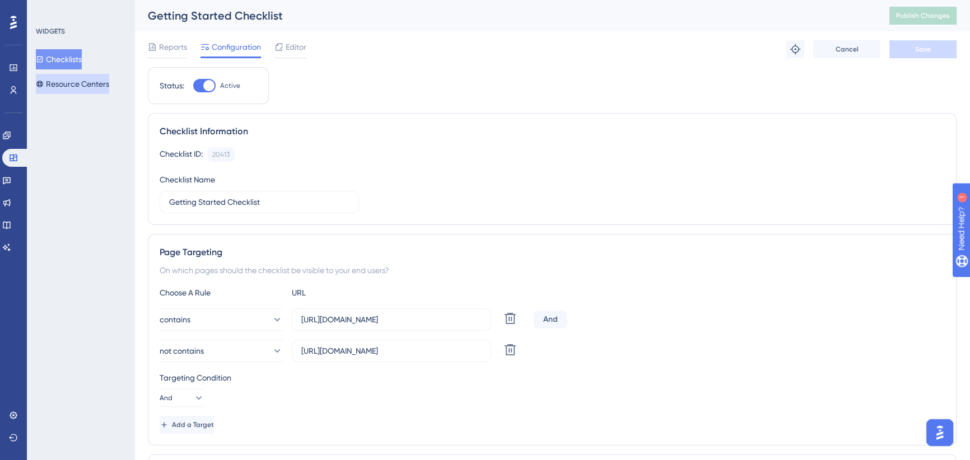
click at [44, 80] on icon at bounding box center [40, 84] width 8 height 8
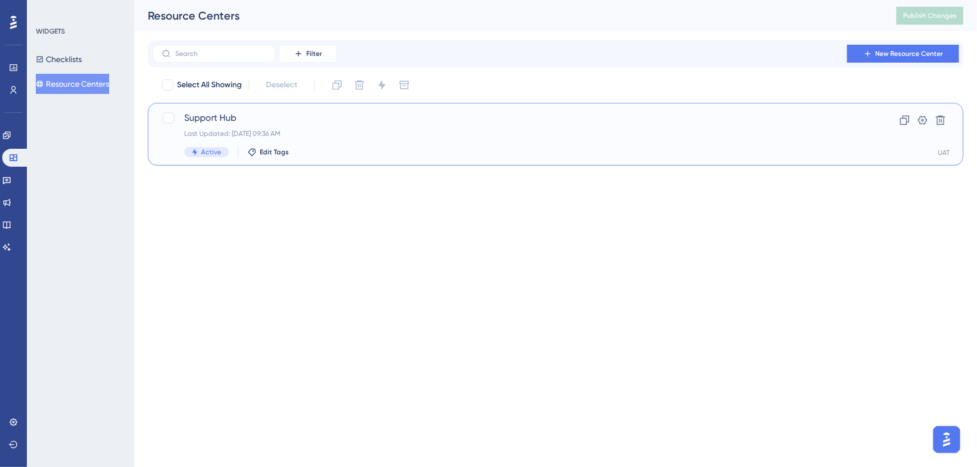
click at [316, 124] on span "Support Hub" at bounding box center [510, 117] width 653 height 13
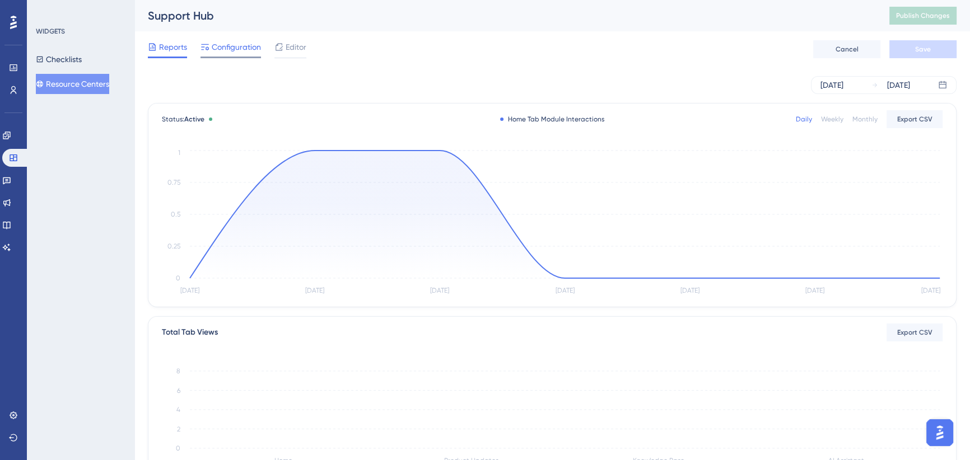
click at [227, 45] on span "Configuration" at bounding box center [236, 46] width 49 height 13
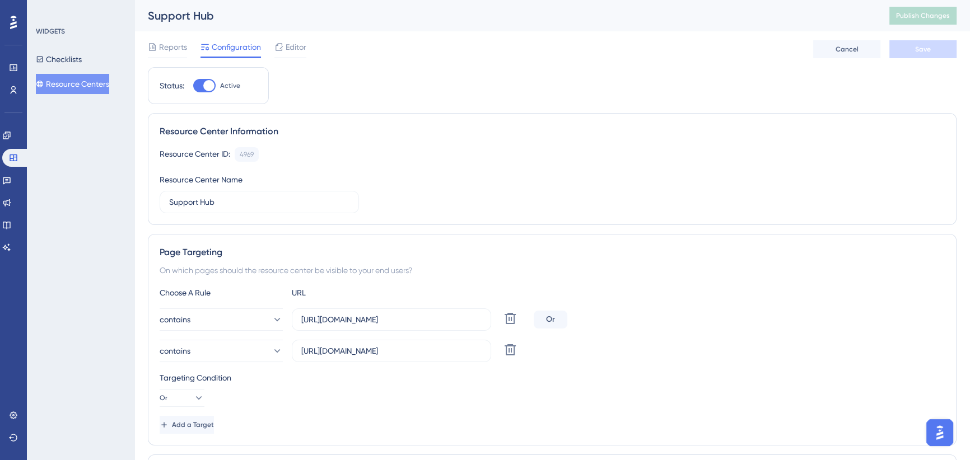
scroll to position [50, 0]
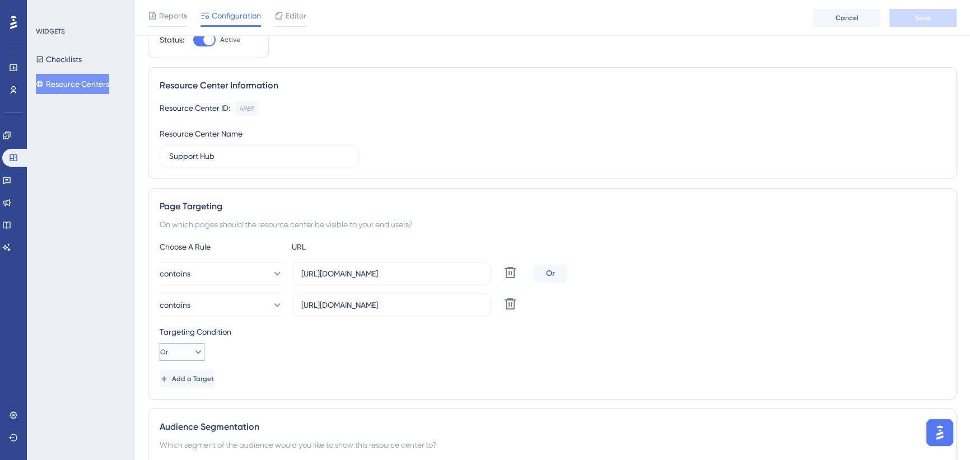
click at [193, 348] on icon at bounding box center [198, 352] width 11 height 11
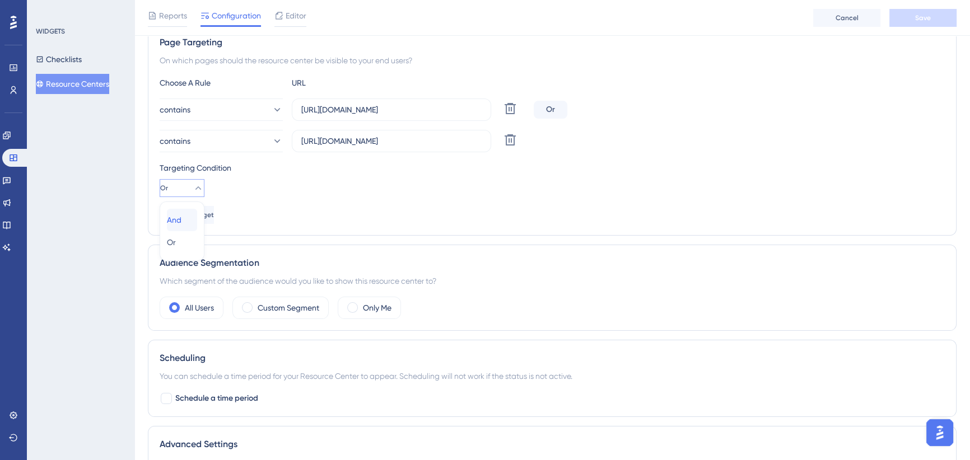
click at [181, 222] on span "And" at bounding box center [174, 219] width 15 height 13
click at [193, 190] on icon at bounding box center [198, 187] width 11 height 11
click at [186, 241] on div "Or Or" at bounding box center [182, 242] width 30 height 22
click at [381, 172] on div "Targeting Condition" at bounding box center [552, 167] width 785 height 13
click at [216, 216] on button "Add a Target" at bounding box center [188, 215] width 57 height 18
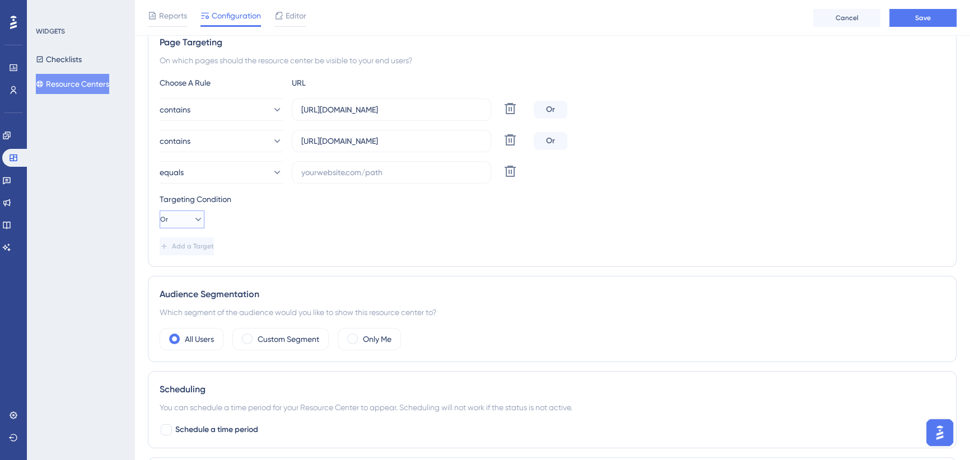
click at [179, 214] on button "Or" at bounding box center [182, 219] width 45 height 18
click at [190, 250] on div "And And" at bounding box center [182, 251] width 30 height 22
drag, startPoint x: 325, startPoint y: 143, endPoint x: 504, endPoint y: 143, distance: 179.1
click at [504, 143] on div "contains [URL][DOMAIN_NAME] Delete" at bounding box center [344, 141] width 369 height 22
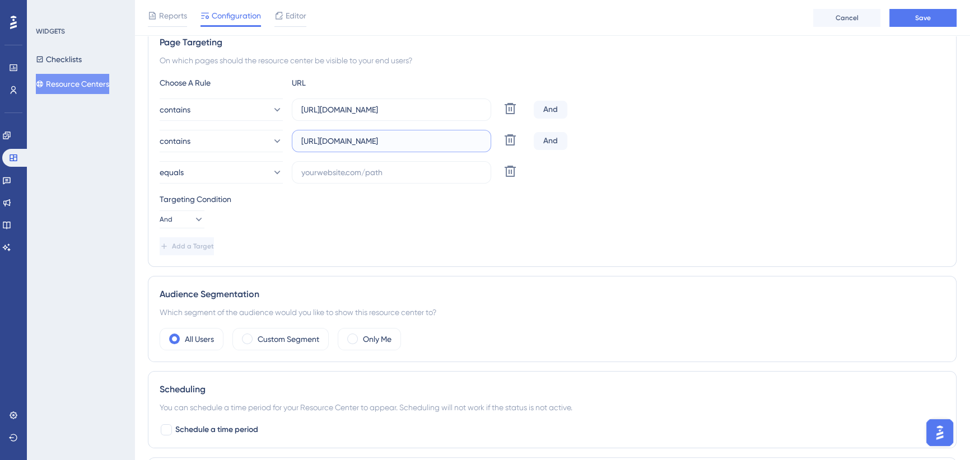
click at [438, 136] on input "[URL][DOMAIN_NAME]" at bounding box center [391, 141] width 180 height 12
click at [346, 171] on input "text" at bounding box center [391, 172] width 180 height 12
paste input "[URL][DOMAIN_NAME]"
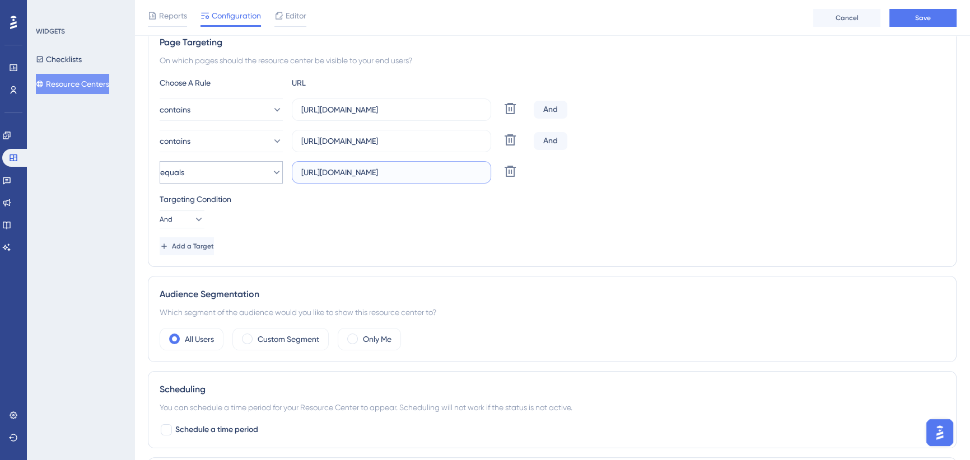
type input "[URL][DOMAIN_NAME]"
click at [271, 174] on icon at bounding box center [276, 172] width 11 height 11
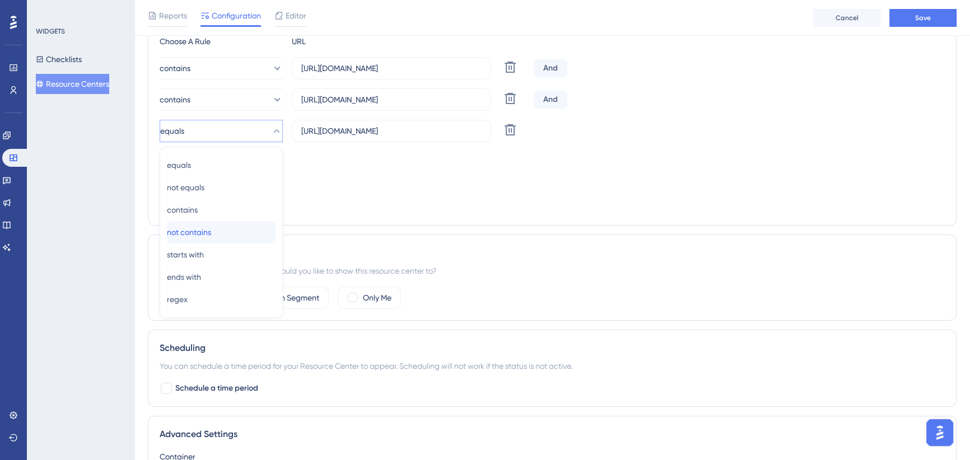
click at [211, 228] on span "not contains" at bounding box center [189, 232] width 44 height 13
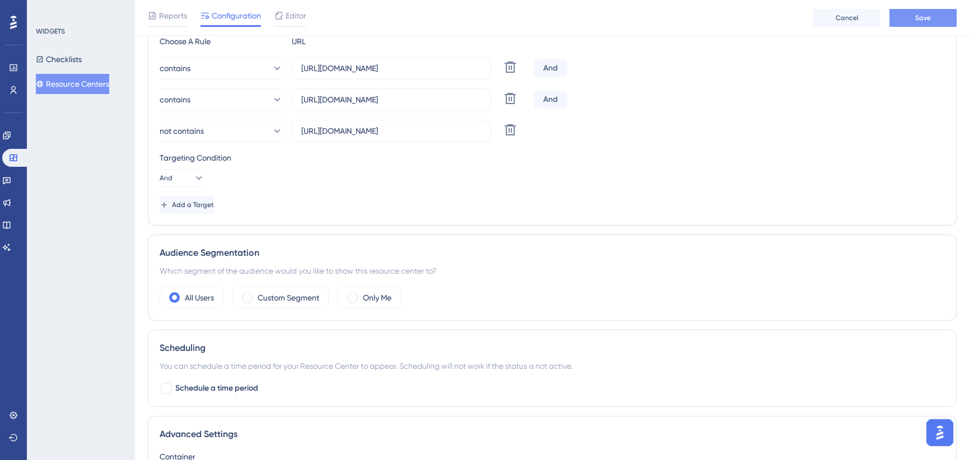
click at [918, 17] on span "Save" at bounding box center [923, 17] width 16 height 9
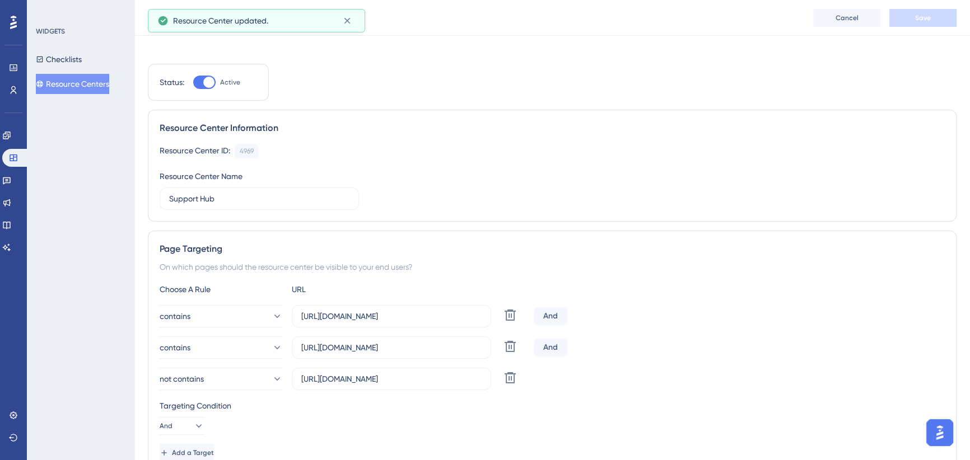
scroll to position [0, 0]
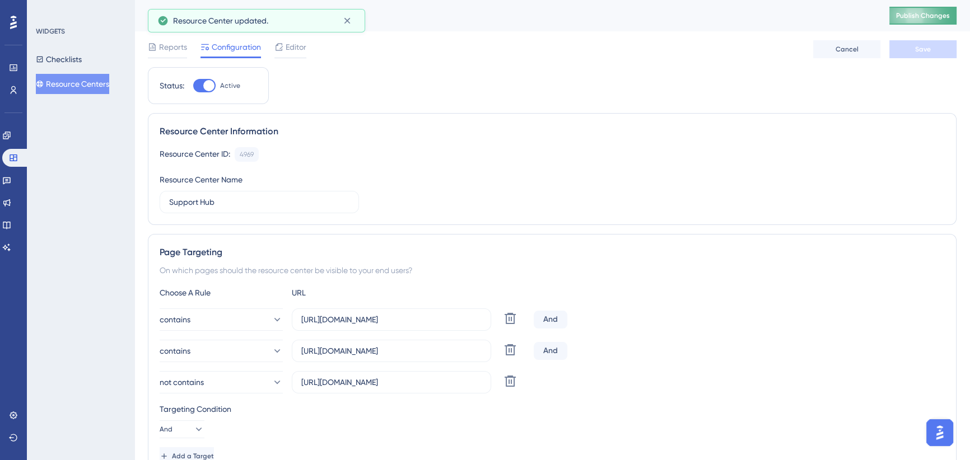
click at [926, 16] on span "Publish Changes" at bounding box center [923, 15] width 54 height 9
